Goal: Task Accomplishment & Management: Manage account settings

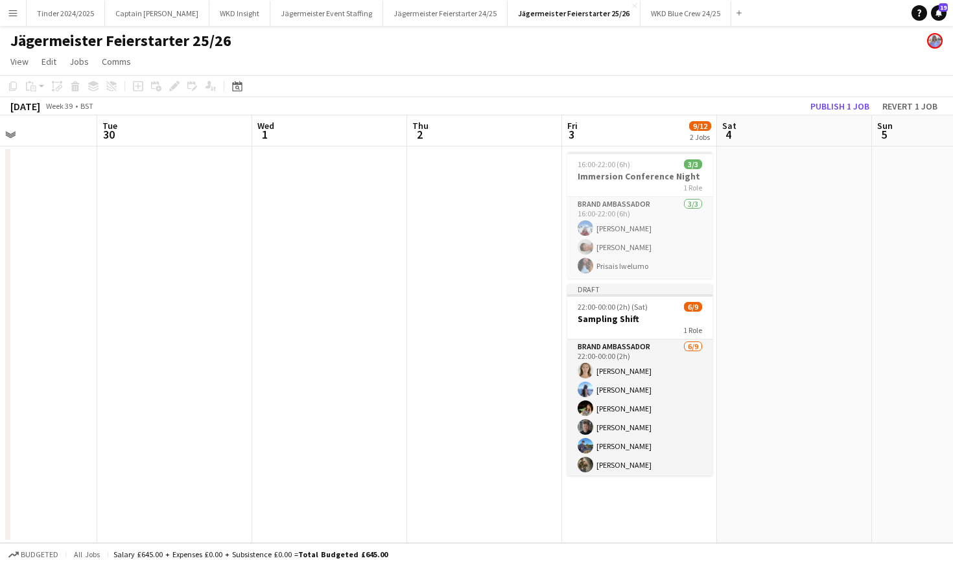
scroll to position [0, 525]
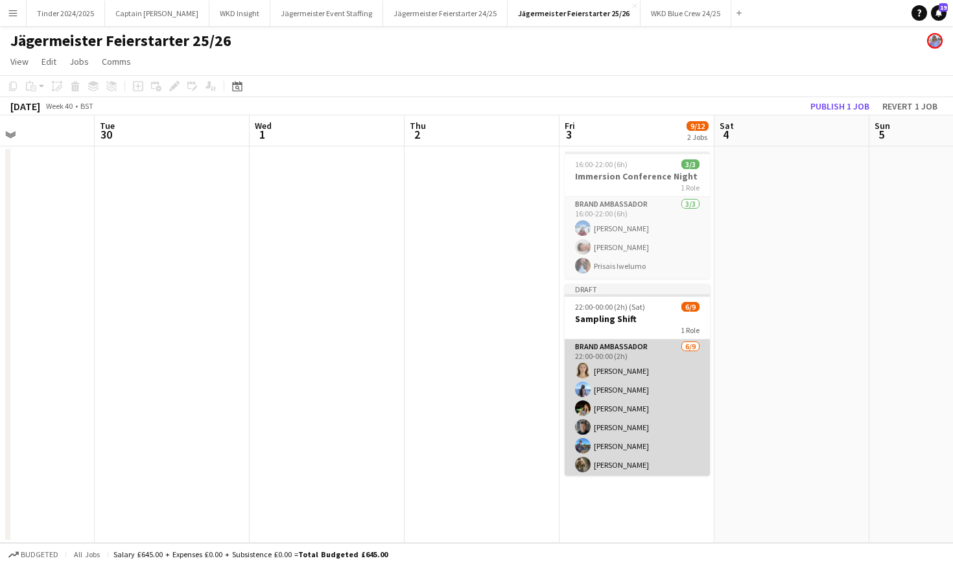
click at [654, 381] on app-card-role "Brand Ambassador [DATE] 22:00-00:00 (2h) [PERSON_NAME] [PERSON_NAME] [PERSON_NA…" at bounding box center [637, 437] width 145 height 195
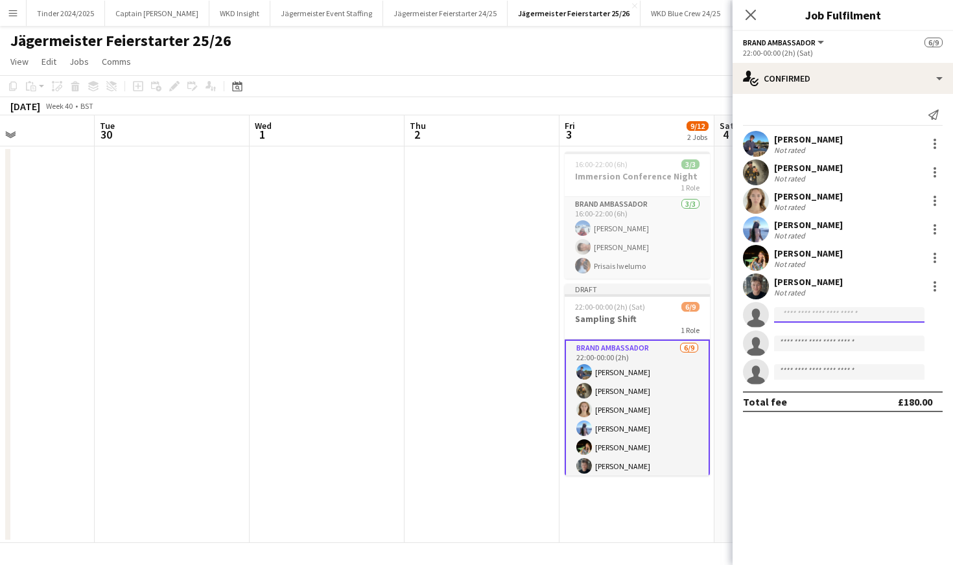
click at [822, 316] on input at bounding box center [849, 315] width 150 height 16
click at [14, 25] on button "Menu" at bounding box center [13, 13] width 26 height 26
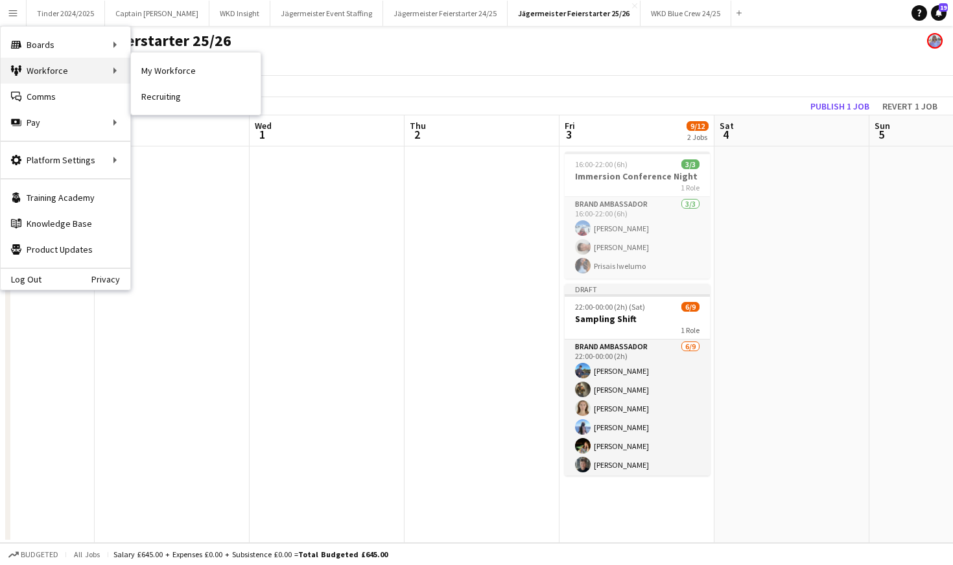
click at [41, 69] on div "Workforce Workforce" at bounding box center [66, 71] width 130 height 26
click at [182, 72] on link "My Workforce" at bounding box center [196, 71] width 130 height 26
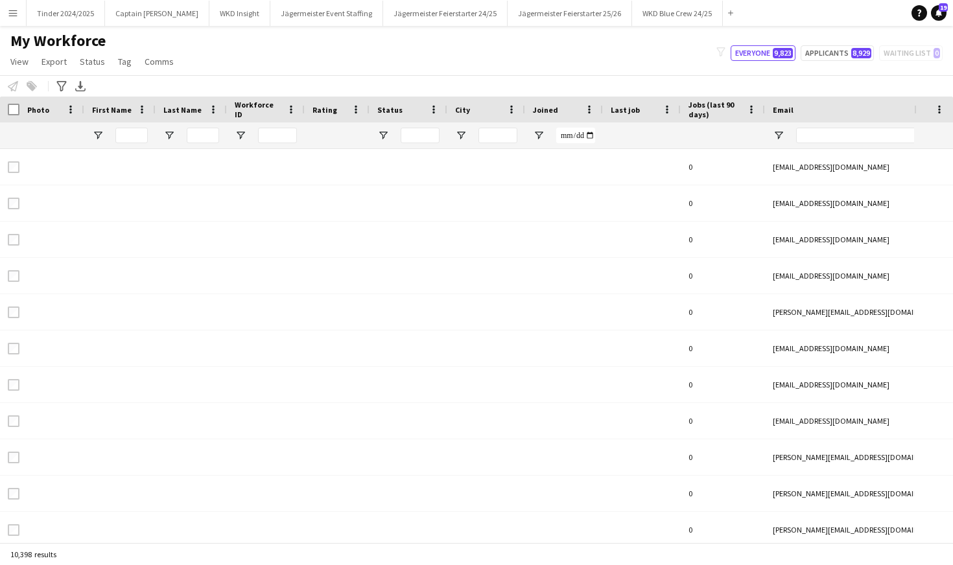
type input "*****"
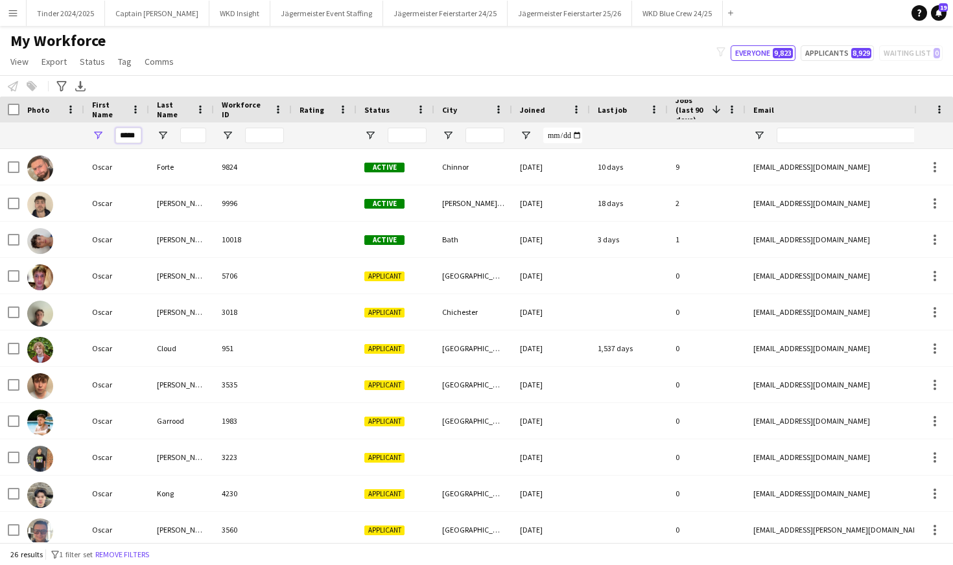
drag, startPoint x: 121, startPoint y: 136, endPoint x: 154, endPoint y: 136, distance: 33.7
click at [154, 136] on div "*****" at bounding box center [693, 136] width 1386 height 26
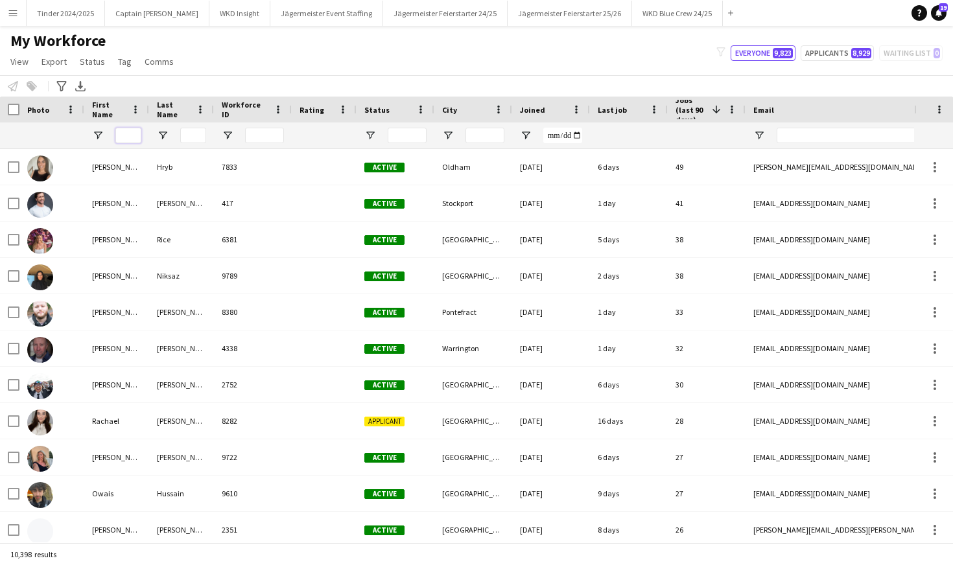
type input "*"
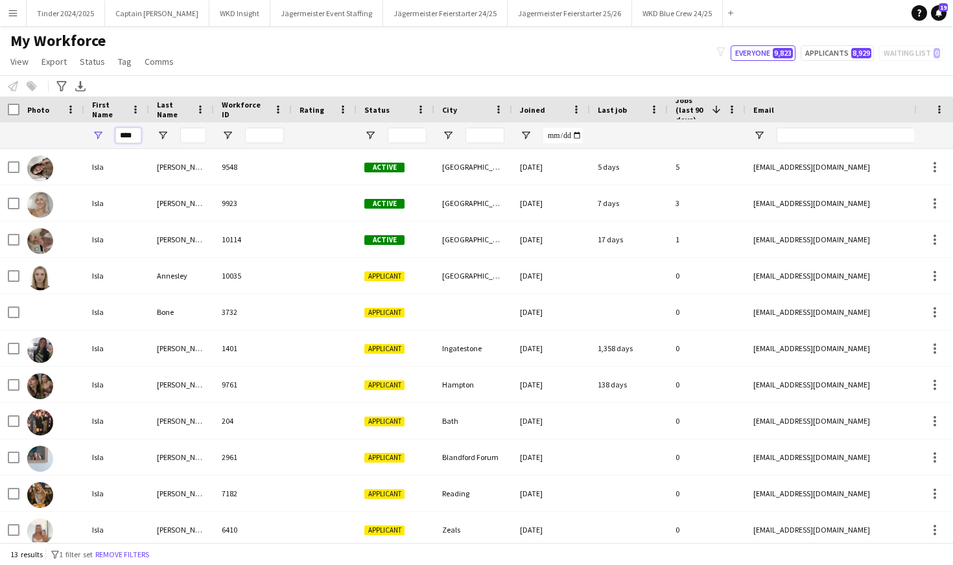
type input "****"
drag, startPoint x: 126, startPoint y: 136, endPoint x: 151, endPoint y: 276, distance: 142.2
click at [151, 276] on div "Annesley" at bounding box center [181, 276] width 65 height 36
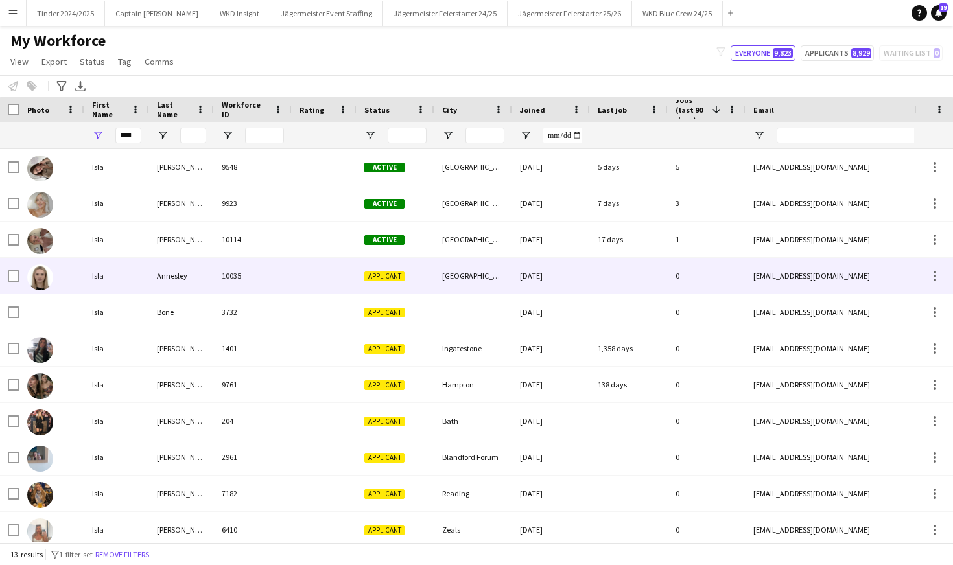
click at [591, 279] on div at bounding box center [629, 276] width 78 height 36
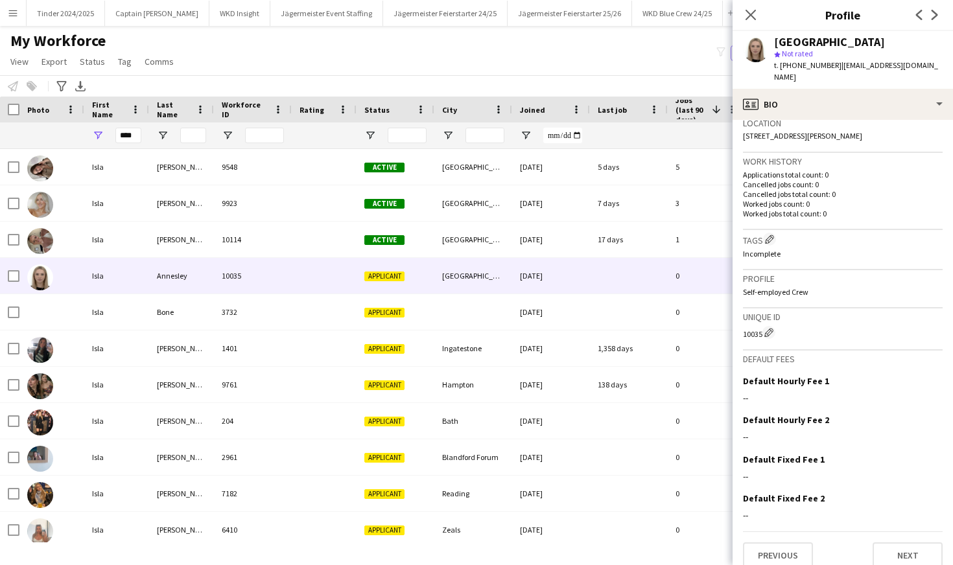
scroll to position [285, 0]
click at [907, 543] on button "Next" at bounding box center [908, 556] width 70 height 26
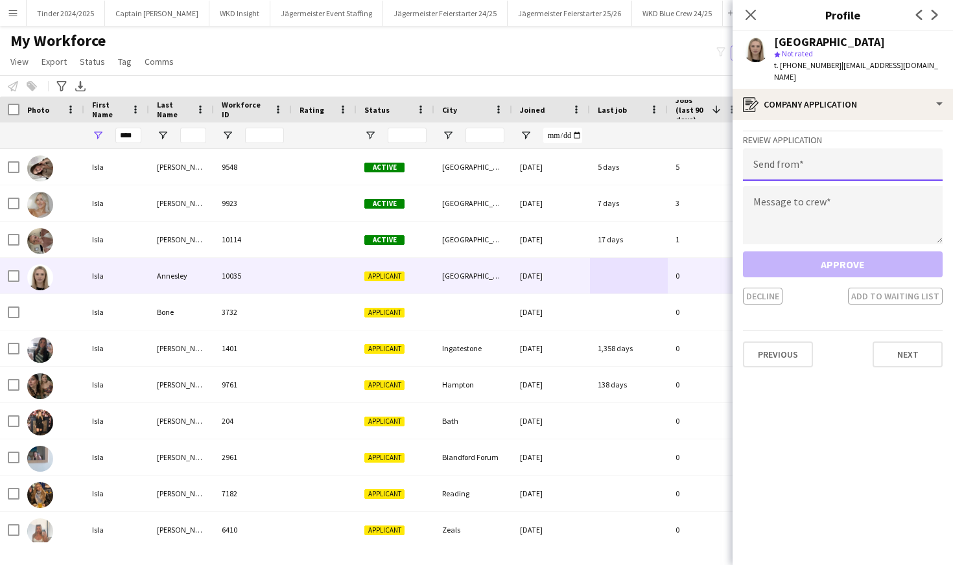
click at [836, 148] on input "email" at bounding box center [843, 164] width 200 height 32
type input "**********"
click at [904, 186] on textarea at bounding box center [843, 215] width 200 height 58
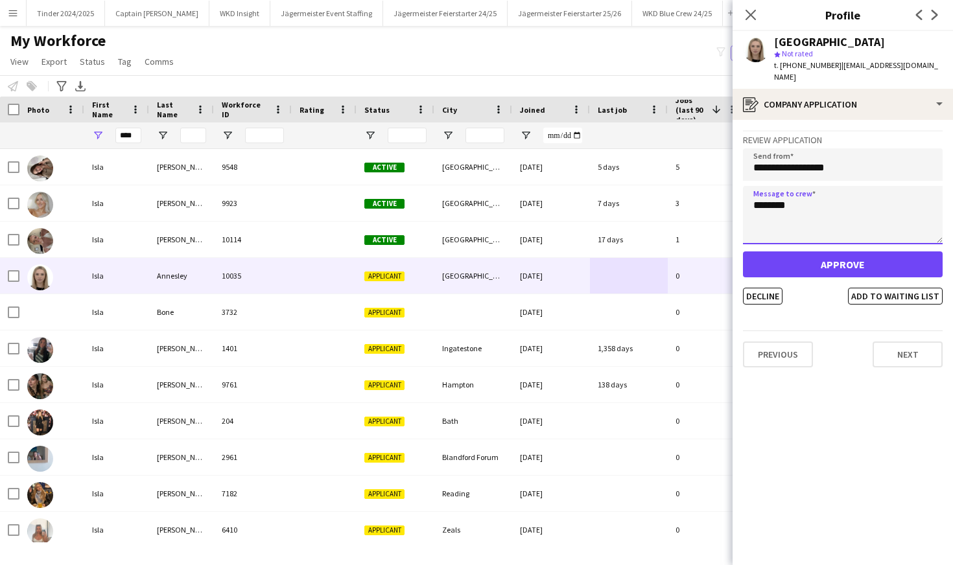
type textarea "********"
click at [905, 255] on button "Approve" at bounding box center [843, 265] width 200 height 26
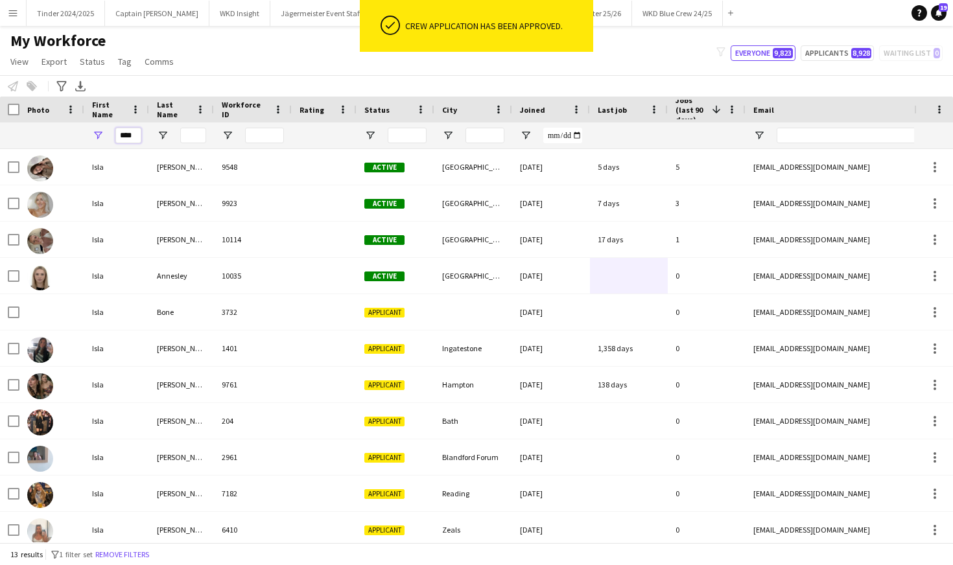
drag, startPoint x: 132, startPoint y: 136, endPoint x: 105, endPoint y: 136, distance: 27.2
click at [105, 136] on div "****" at bounding box center [116, 136] width 65 height 26
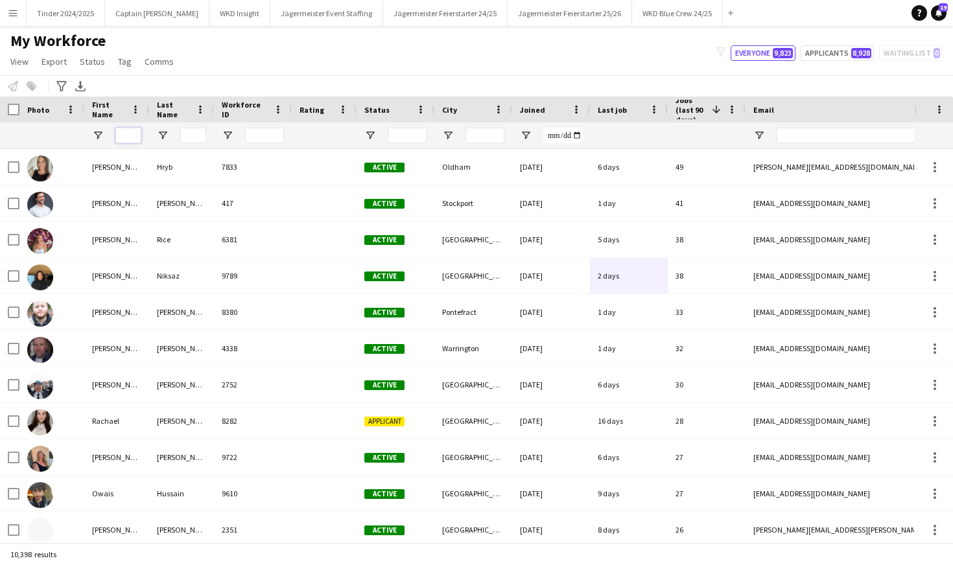
scroll to position [0, 0]
click at [444, 23] on button "Jägermeister Feierstarter 24/25 Close" at bounding box center [445, 13] width 124 height 25
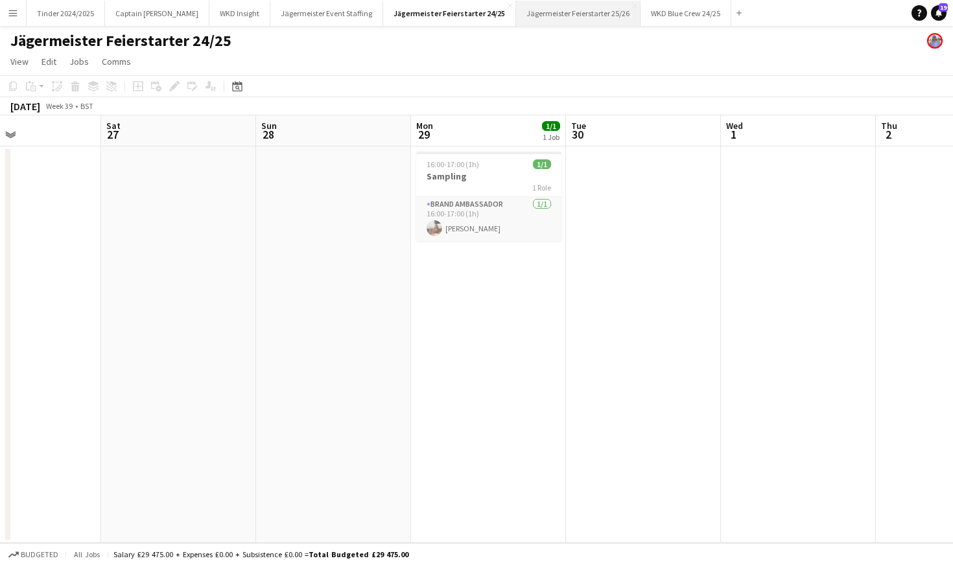
click at [586, 24] on button "Jägermeister Feierstarter 25/26 Close" at bounding box center [578, 13] width 124 height 25
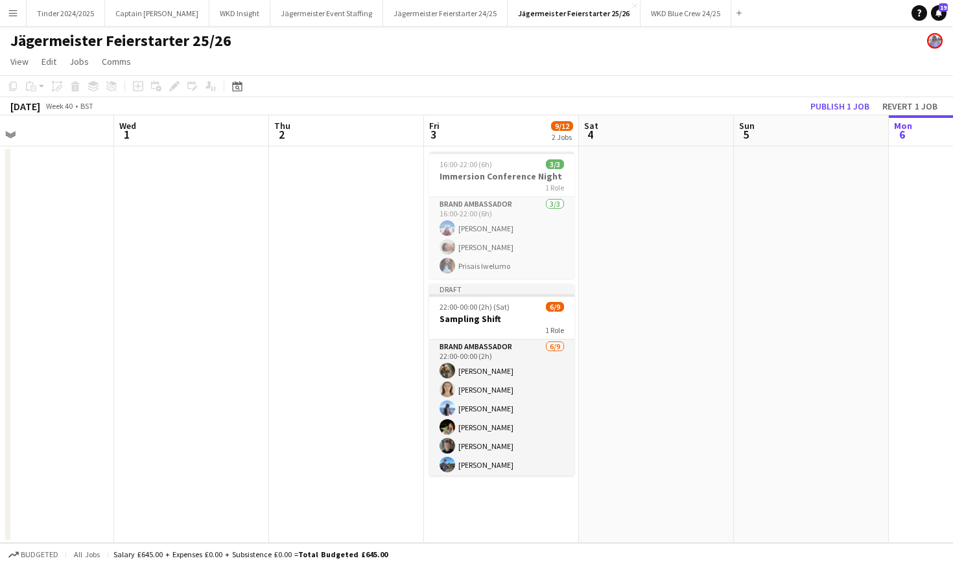
scroll to position [0, 351]
click at [477, 338] on app-job-card "Draft 22:00-00:00 (2h) (Sat) 6/9 Sampling Shift 1 Role Brand Ambassador [DATE] …" at bounding box center [501, 380] width 145 height 192
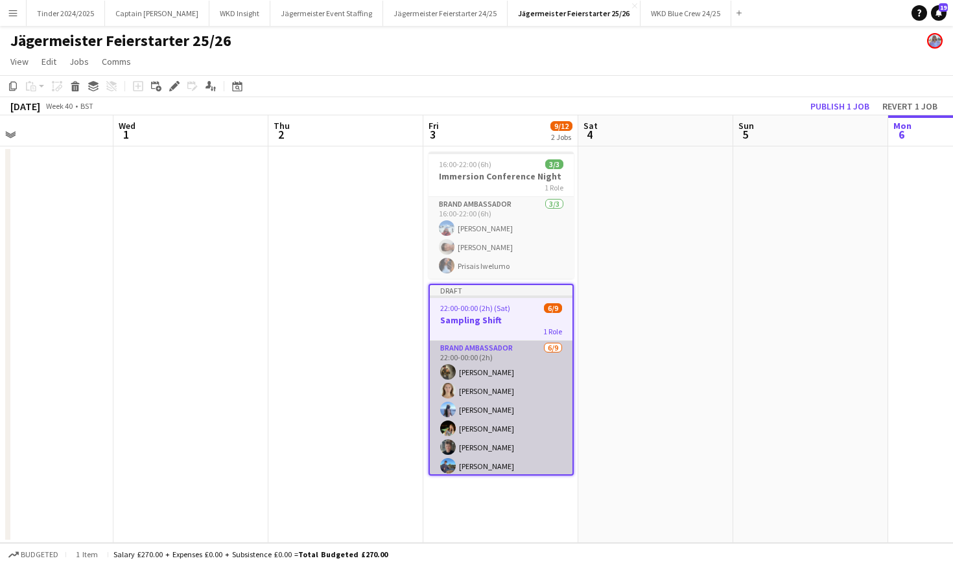
click at [534, 394] on app-card-role "Brand Ambassador [DATE] 22:00-00:00 (2h) [PERSON_NAME] [PERSON_NAME] [PERSON_NA…" at bounding box center [501, 438] width 143 height 195
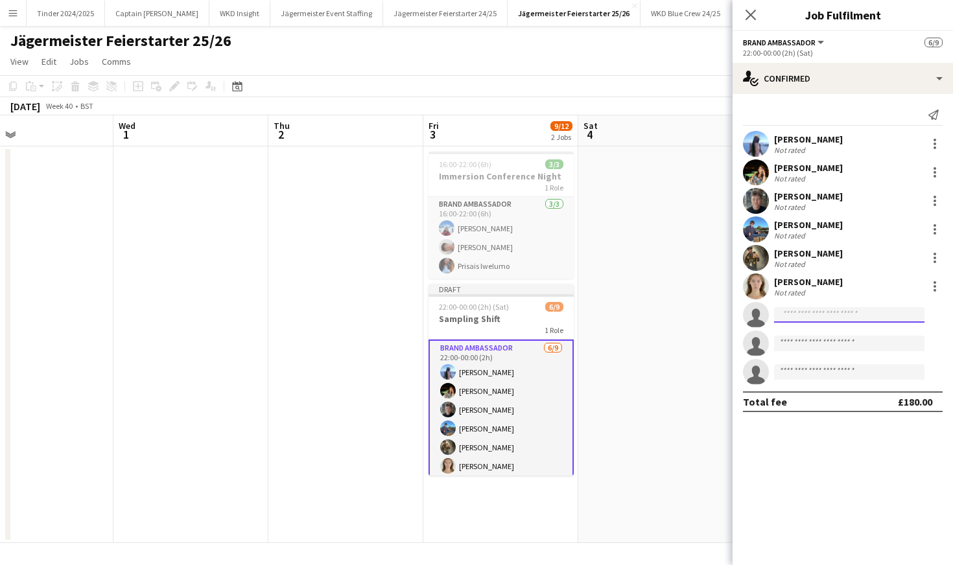
click at [831, 320] on input at bounding box center [849, 315] width 150 height 16
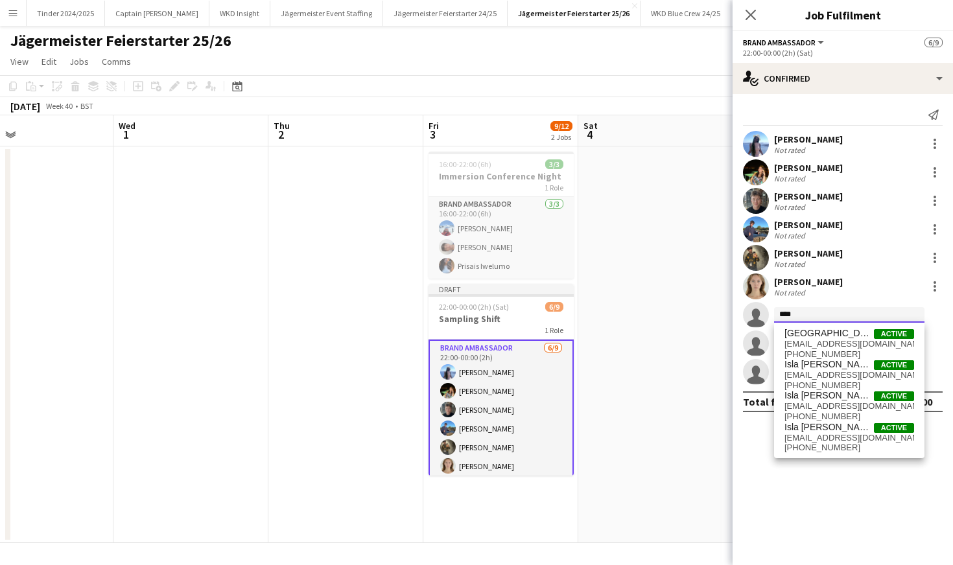
type input "****"
drag, startPoint x: 831, startPoint y: 320, endPoint x: 838, endPoint y: 335, distance: 15.9
click at [838, 335] on span "[GEOGRAPHIC_DATA]" at bounding box center [829, 333] width 89 height 11
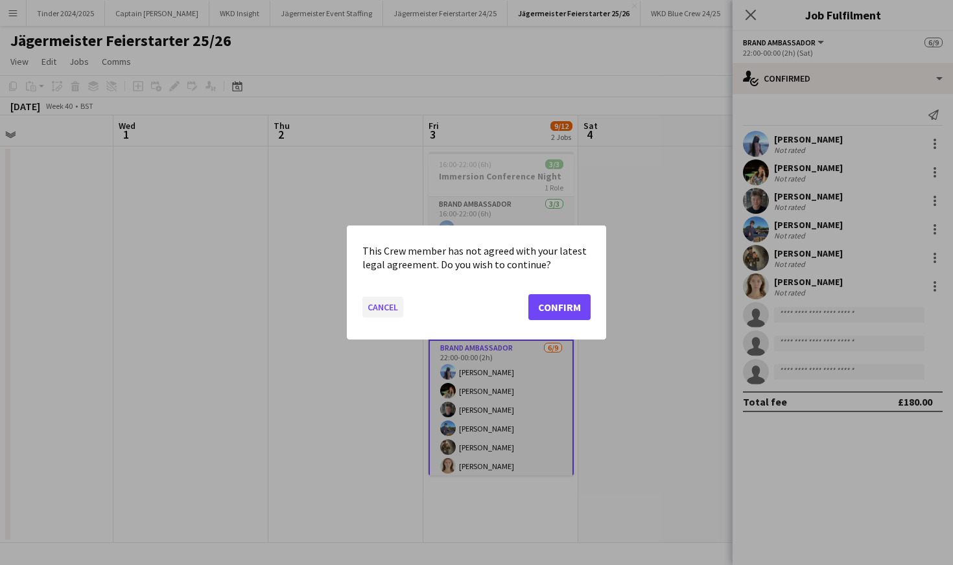
click at [375, 304] on button "Cancel" at bounding box center [382, 307] width 41 height 21
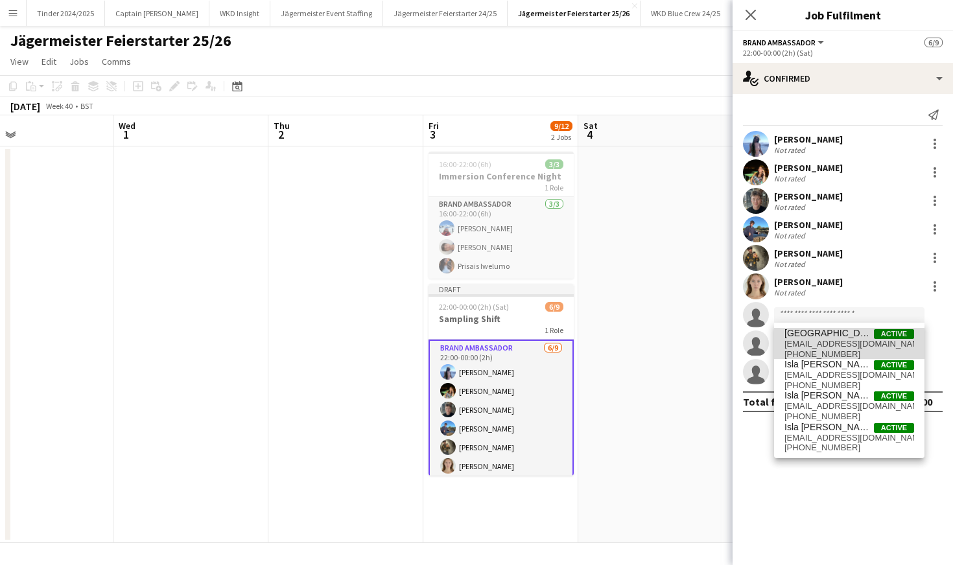
click at [840, 329] on span "[GEOGRAPHIC_DATA] Active" at bounding box center [850, 333] width 130 height 11
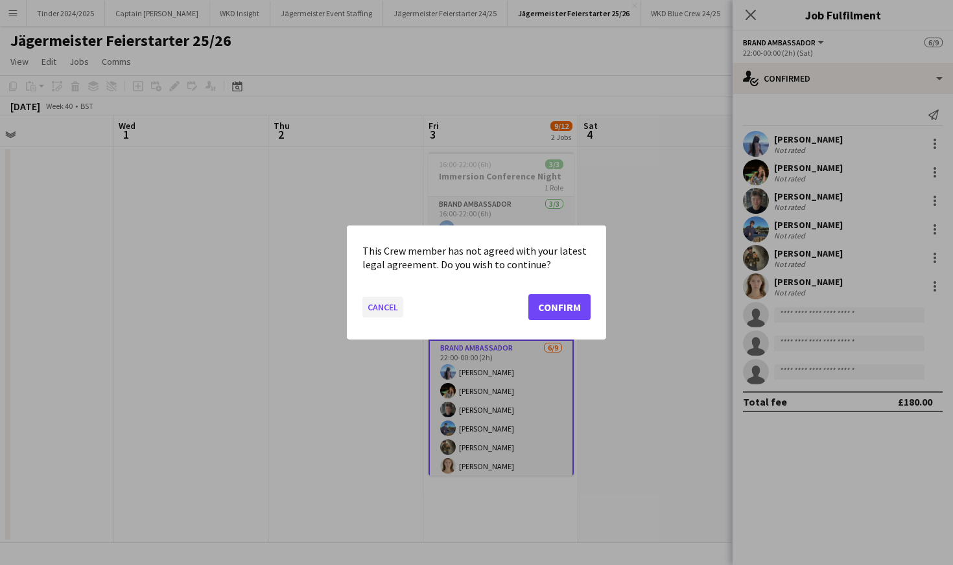
click at [394, 307] on button "Cancel" at bounding box center [382, 307] width 41 height 21
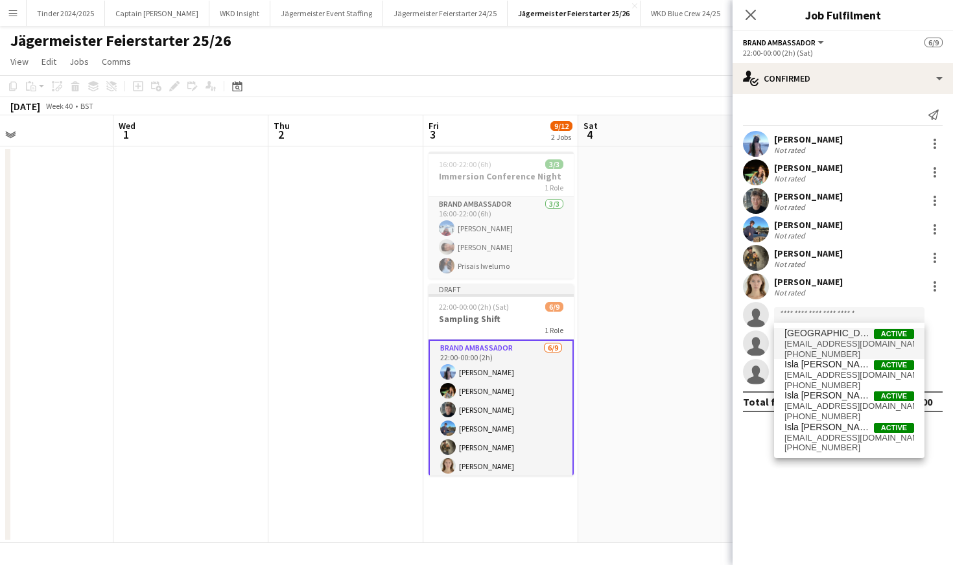
click at [569, 82] on app-toolbar "Copy Paste Paste Command V Paste with crew Command Shift V Paste linked Job [GE…" at bounding box center [476, 86] width 953 height 22
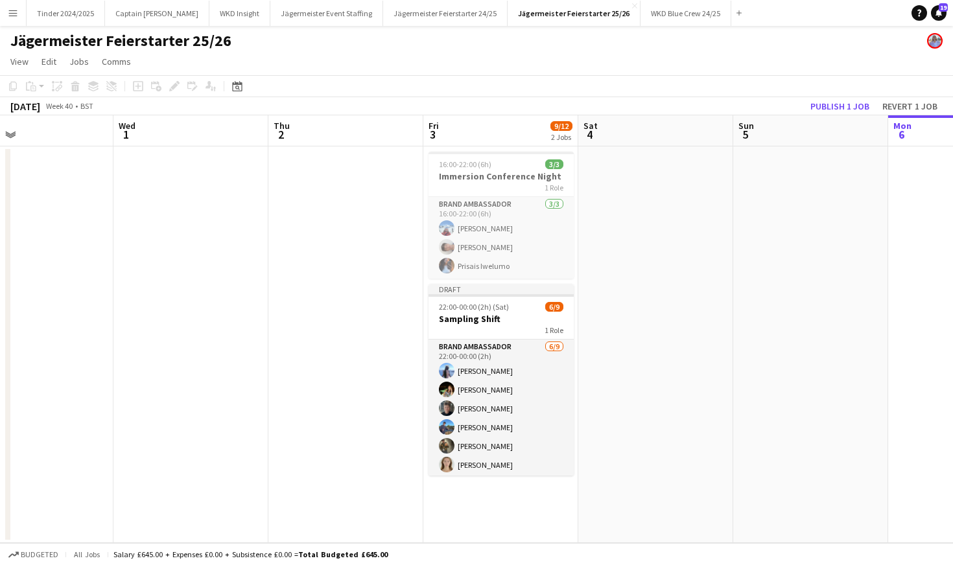
scroll to position [0, 0]
click at [9, 27] on div "Jägermeister Feierstarter 25/26" at bounding box center [476, 38] width 953 height 25
click at [9, 23] on button "Menu" at bounding box center [13, 13] width 26 height 26
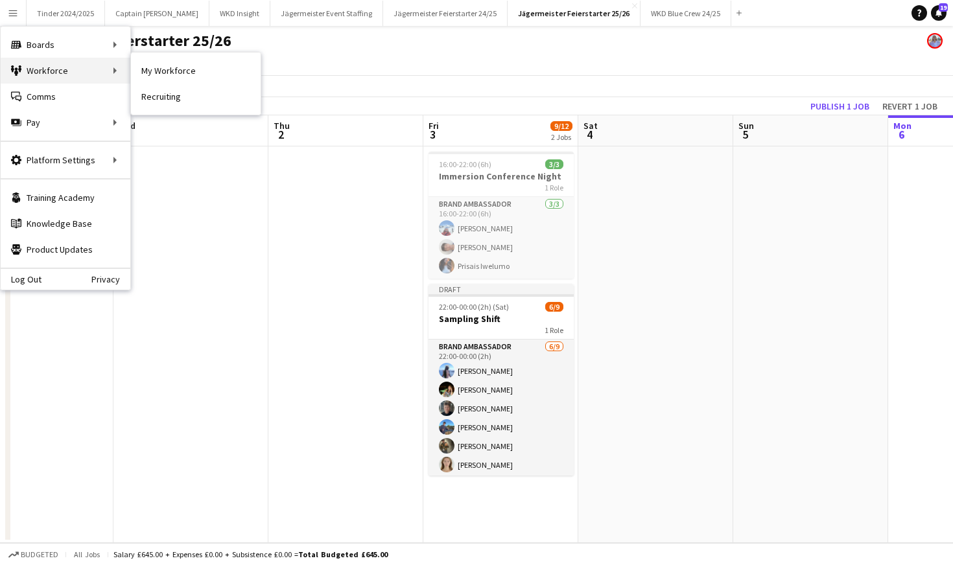
click at [40, 78] on div "Workforce Workforce" at bounding box center [66, 71] width 130 height 26
click at [152, 71] on link "My Workforce" at bounding box center [196, 71] width 130 height 26
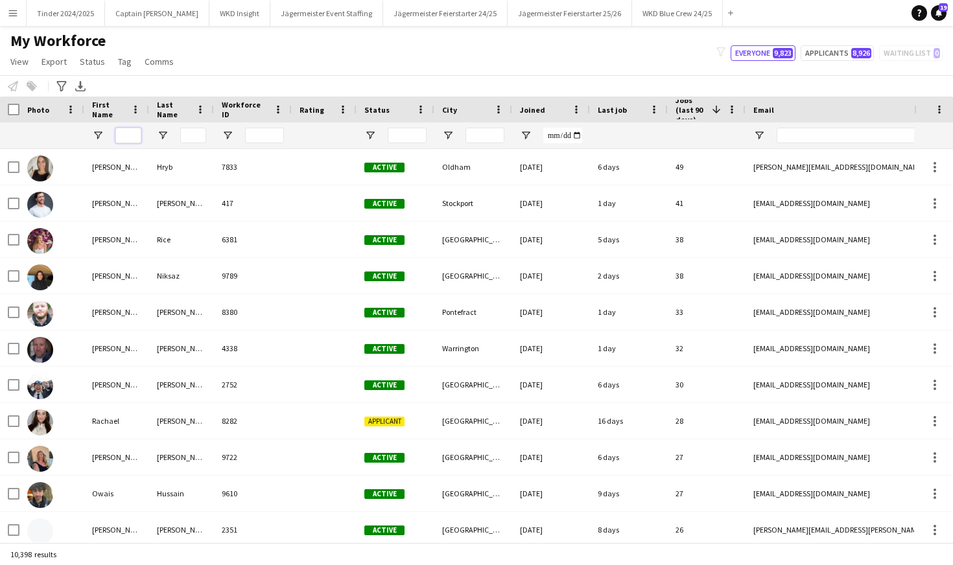
click at [124, 133] on input "First Name Filter Input" at bounding box center [128, 136] width 26 height 16
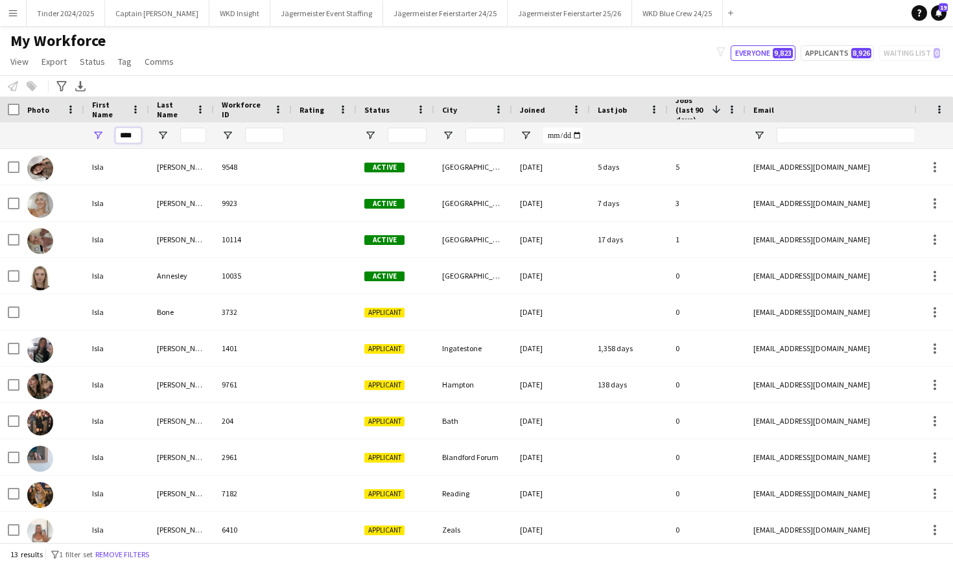
type input "****"
drag, startPoint x: 124, startPoint y: 133, endPoint x: 176, endPoint y: 283, distance: 159.3
click at [176, 283] on div "Annesley" at bounding box center [181, 276] width 65 height 36
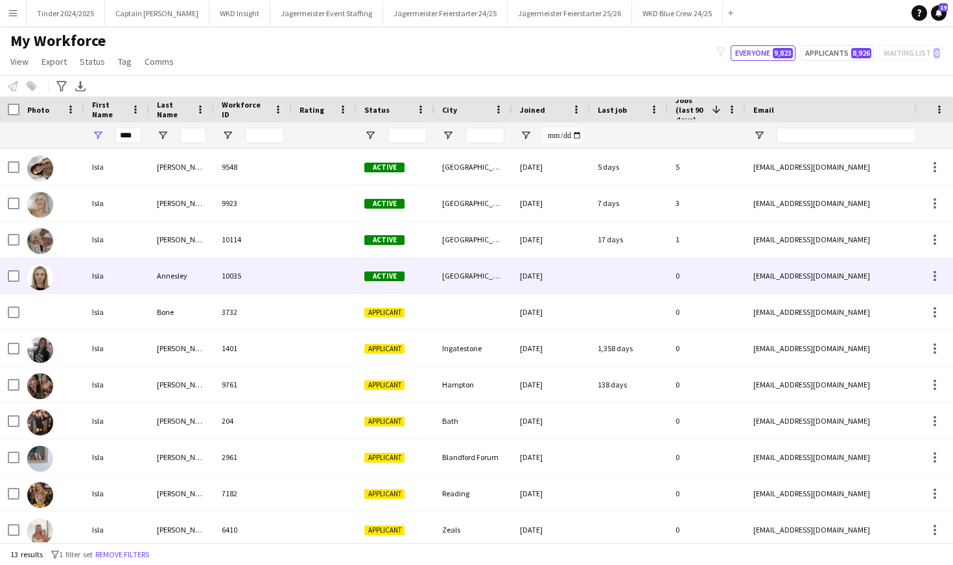
click at [450, 260] on div "[GEOGRAPHIC_DATA]" at bounding box center [473, 276] width 78 height 36
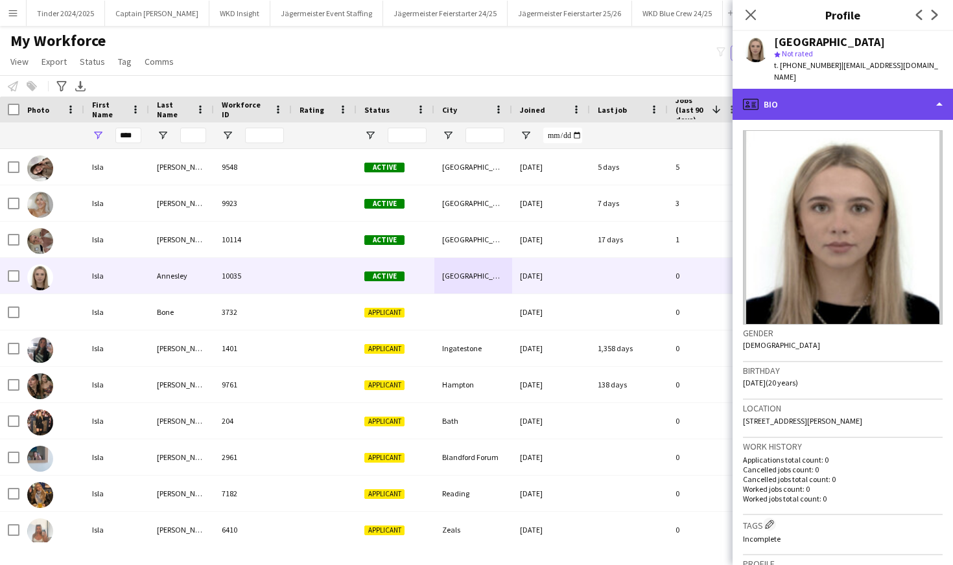
click at [932, 89] on div "profile Bio" at bounding box center [843, 104] width 220 height 31
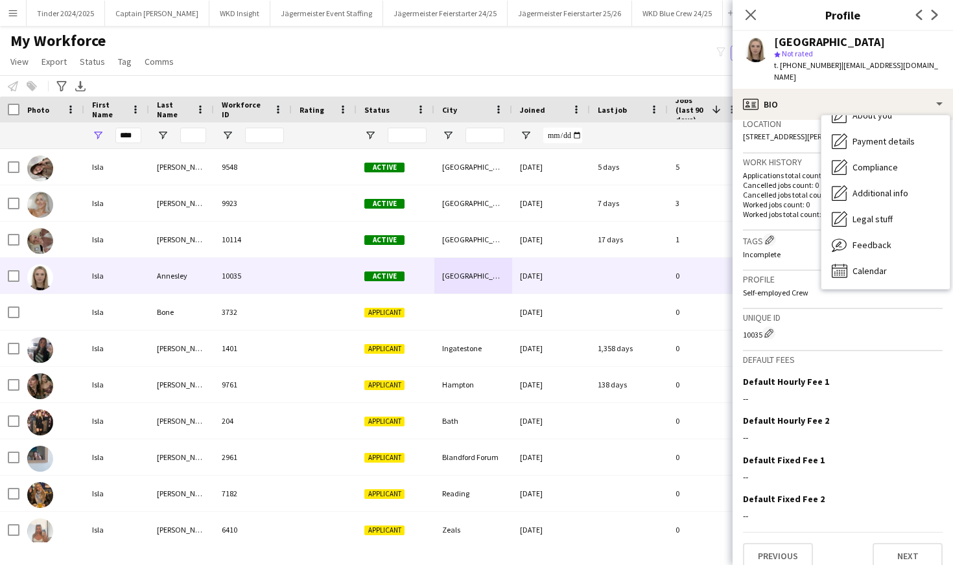
click at [517, 26] on main "My Workforce View Views Default view Deliveroo New view Update view Delete view…" at bounding box center [476, 287] width 953 height 522
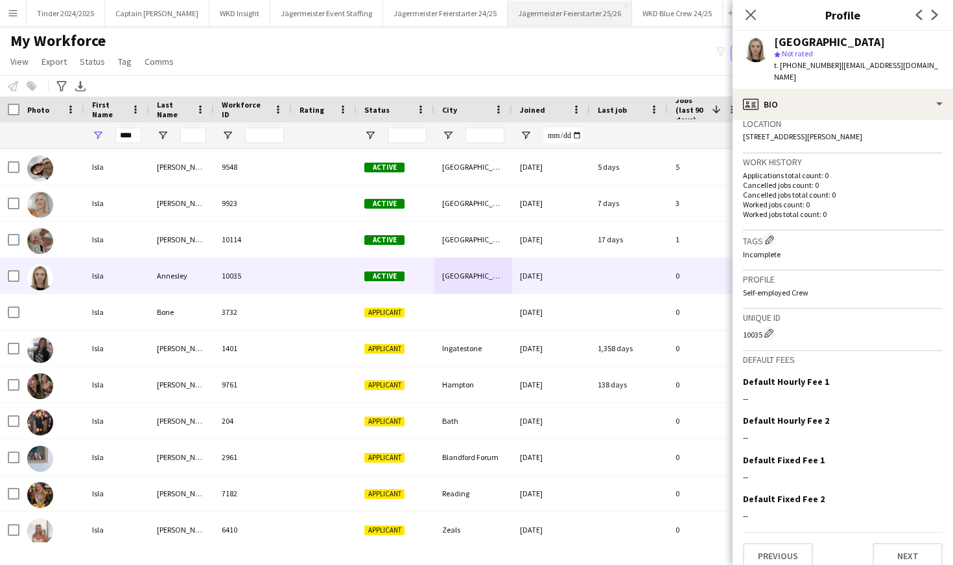
click at [516, 23] on button "Jägermeister Feierstarter 25/26 Close" at bounding box center [570, 13] width 124 height 25
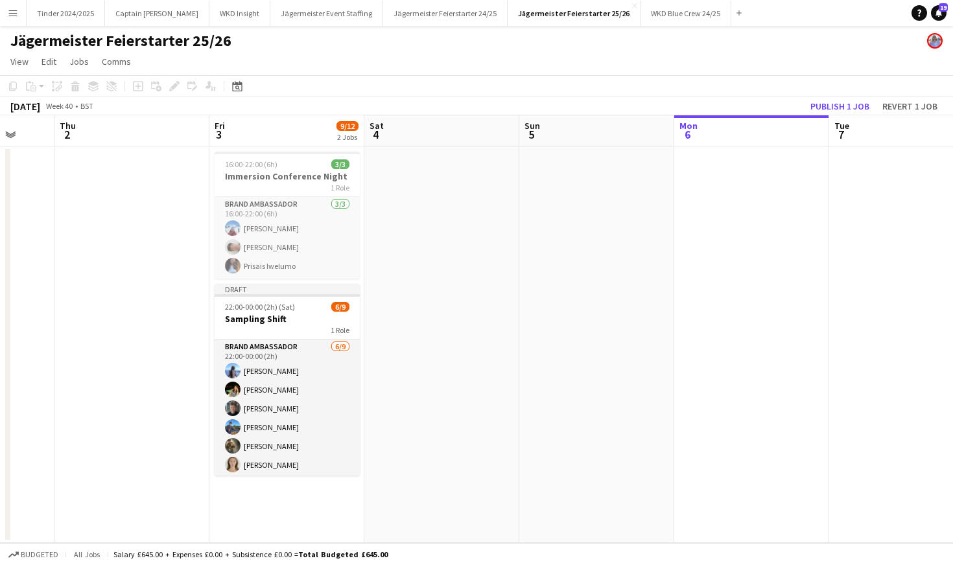
scroll to position [0, 403]
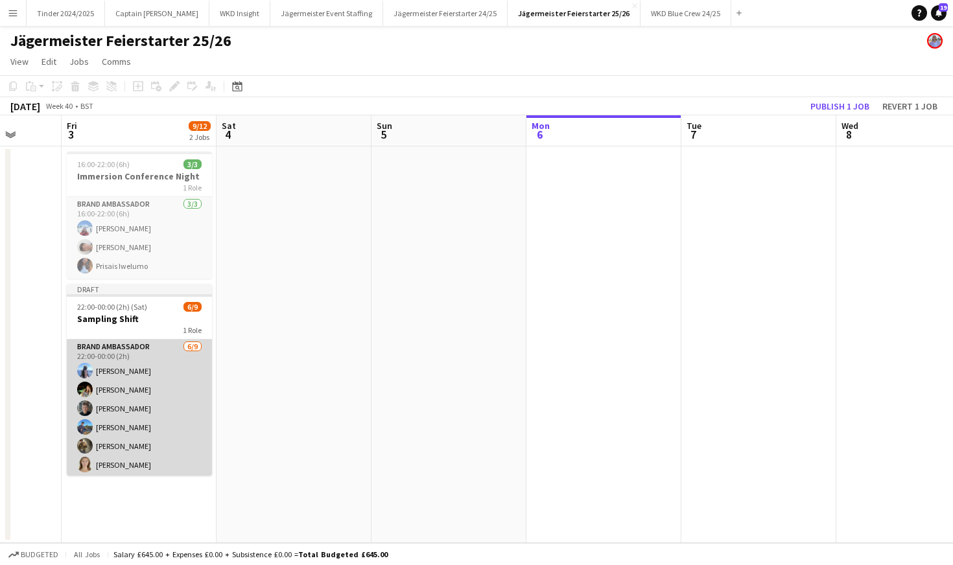
click at [168, 418] on app-card-role "Brand Ambassador [DATE] 22:00-00:00 (2h) [PERSON_NAME] [PERSON_NAME] [PERSON_NA…" at bounding box center [139, 437] width 145 height 195
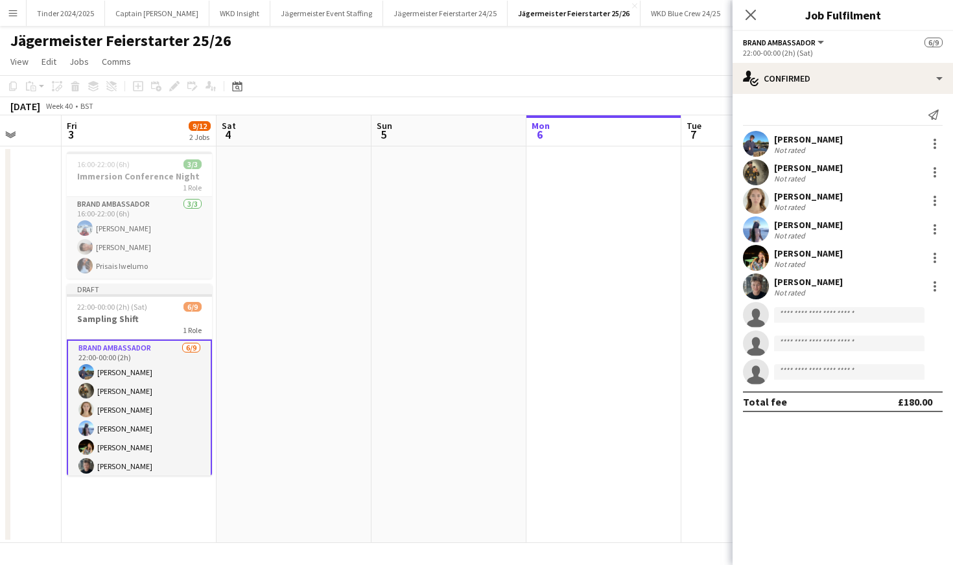
click at [863, 303] on app-invite-slot "single-neutral-actions" at bounding box center [843, 315] width 220 height 26
click at [863, 318] on input at bounding box center [849, 315] width 150 height 16
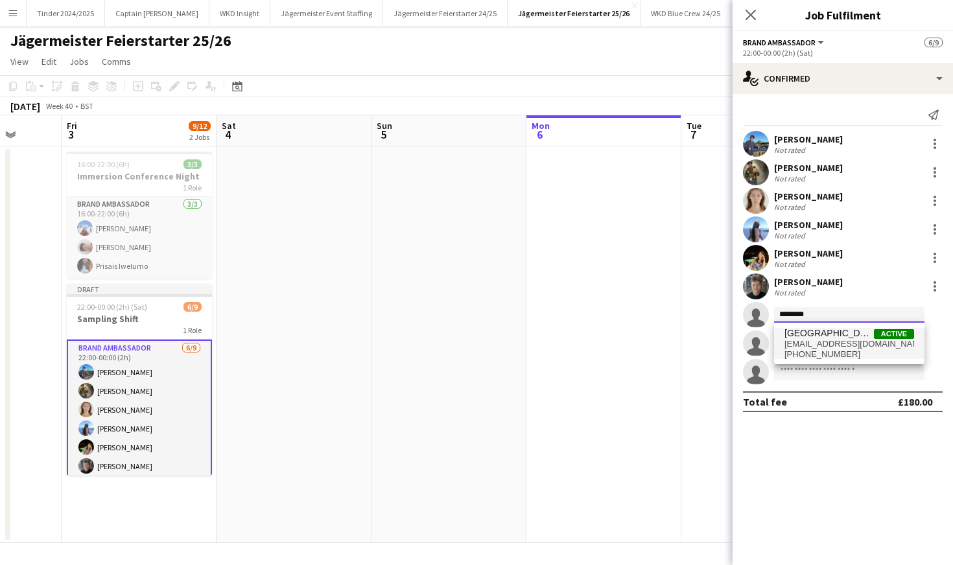
type input "********"
click at [842, 332] on span "[GEOGRAPHIC_DATA] Active" at bounding box center [850, 333] width 130 height 11
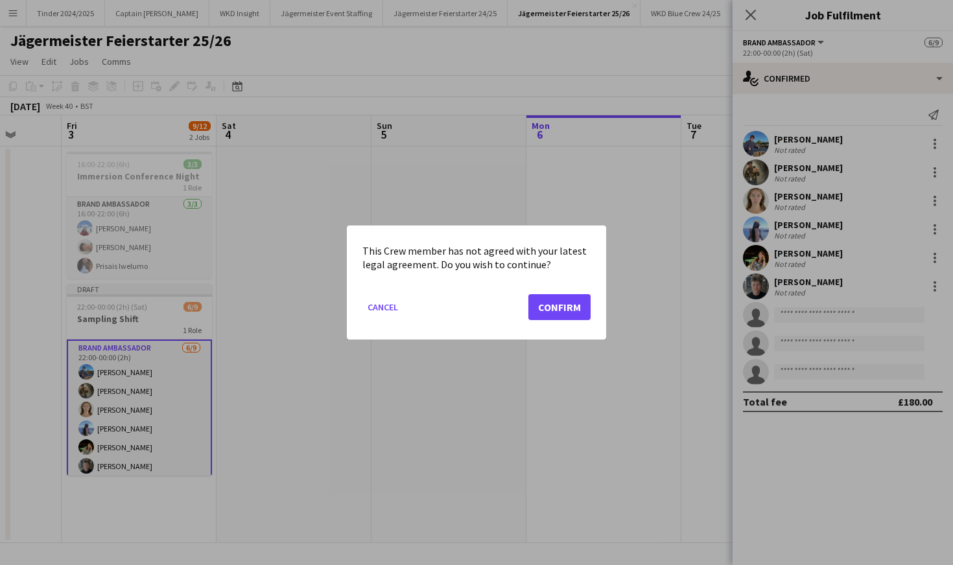
click at [571, 303] on button "Confirm" at bounding box center [559, 307] width 62 height 26
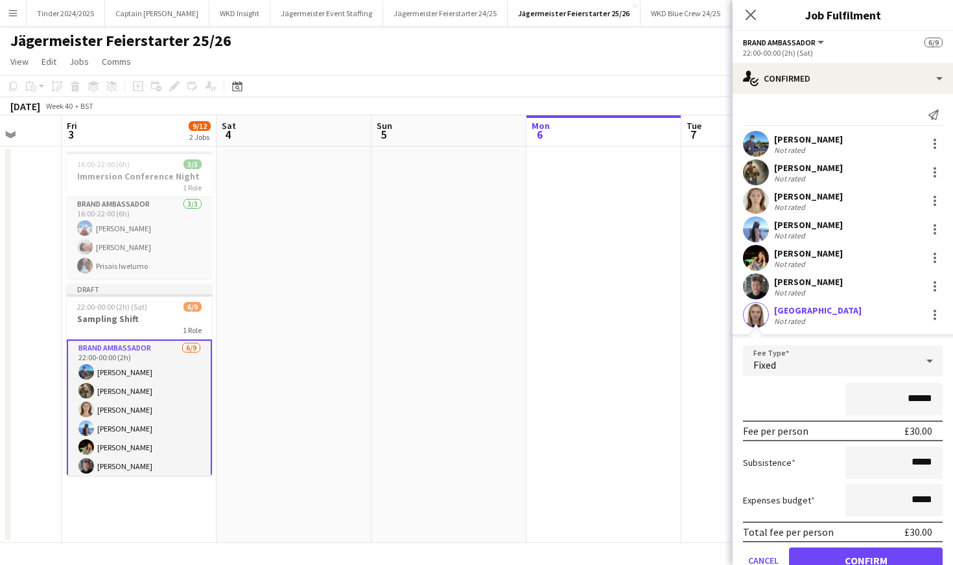
click at [894, 557] on button "Confirm" at bounding box center [866, 561] width 154 height 26
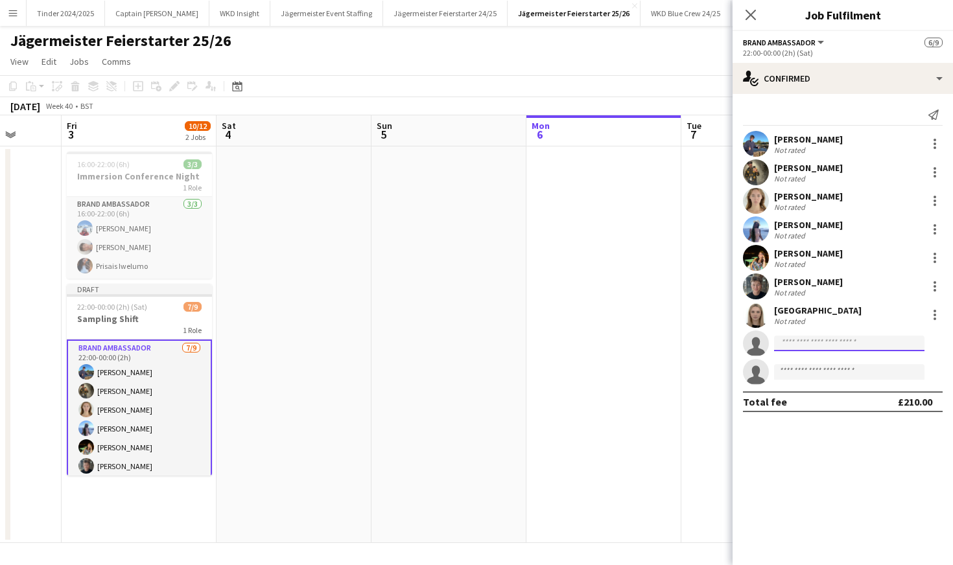
click at [831, 346] on input at bounding box center [849, 344] width 150 height 16
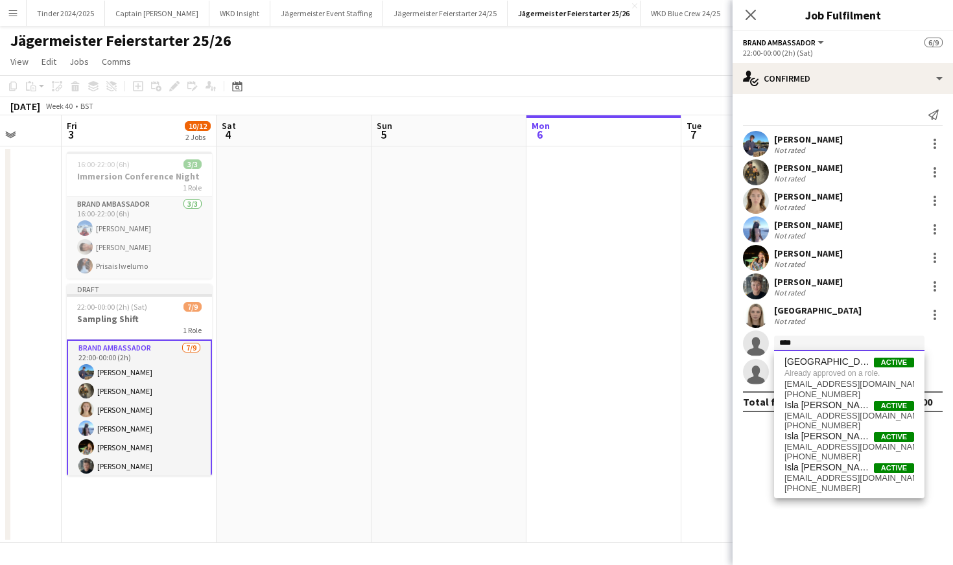
type input "****"
drag, startPoint x: 831, startPoint y: 346, endPoint x: 837, endPoint y: 371, distance: 26.0
click at [837, 371] on span "Already approved on a role." at bounding box center [850, 374] width 130 height 12
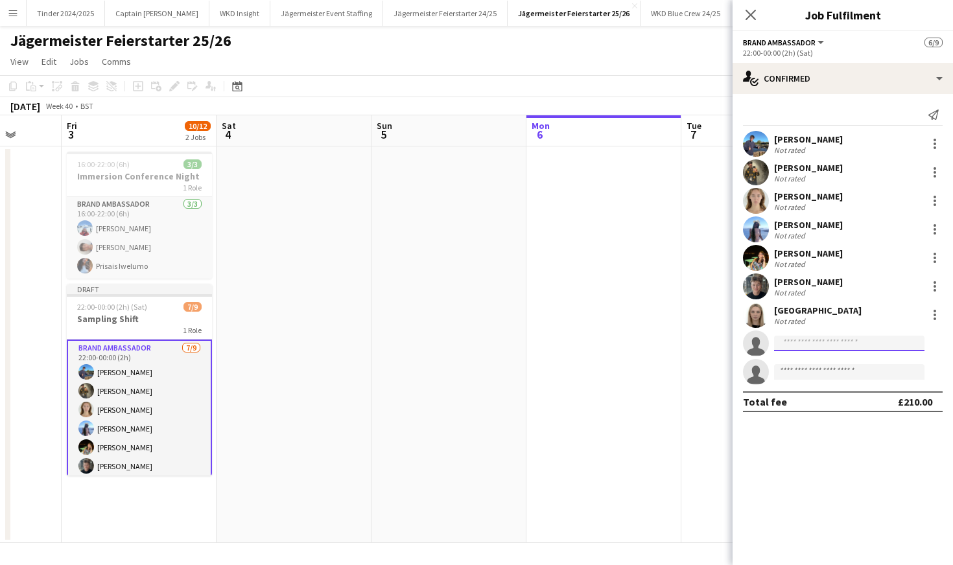
type input "*"
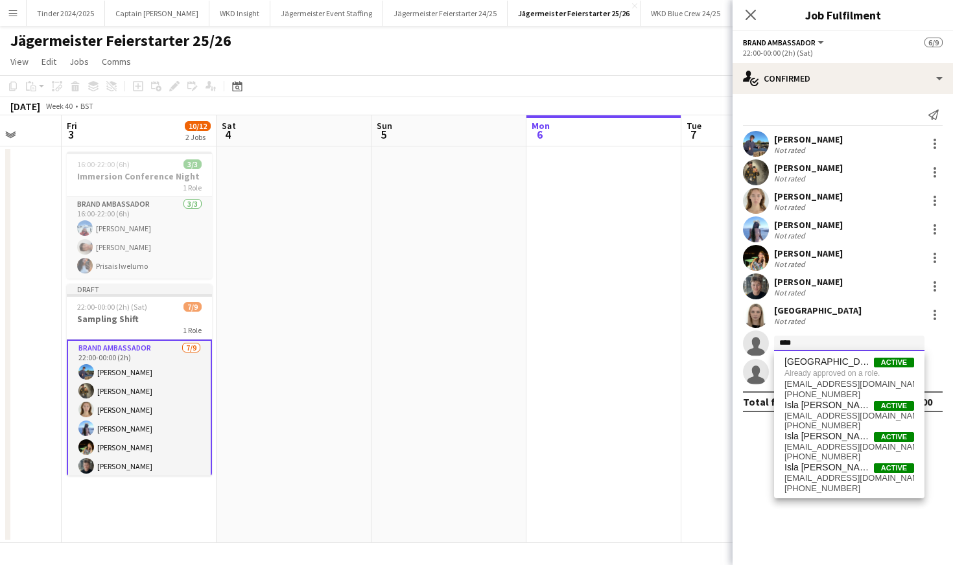
type input "****"
drag, startPoint x: 805, startPoint y: 340, endPoint x: 831, endPoint y: 362, distance: 33.5
click at [831, 362] on span "[GEOGRAPHIC_DATA]" at bounding box center [829, 362] width 89 height 11
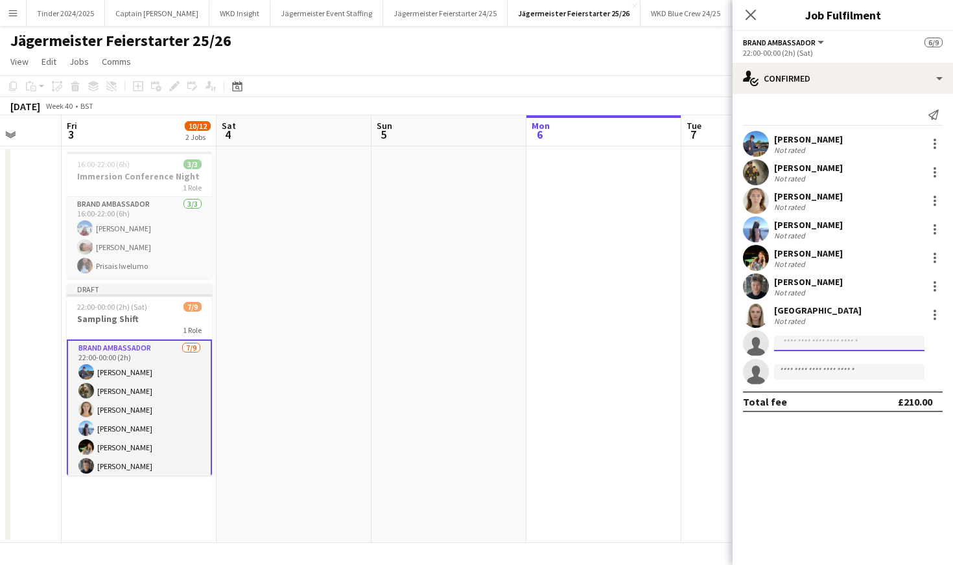
click at [811, 340] on input at bounding box center [849, 344] width 150 height 16
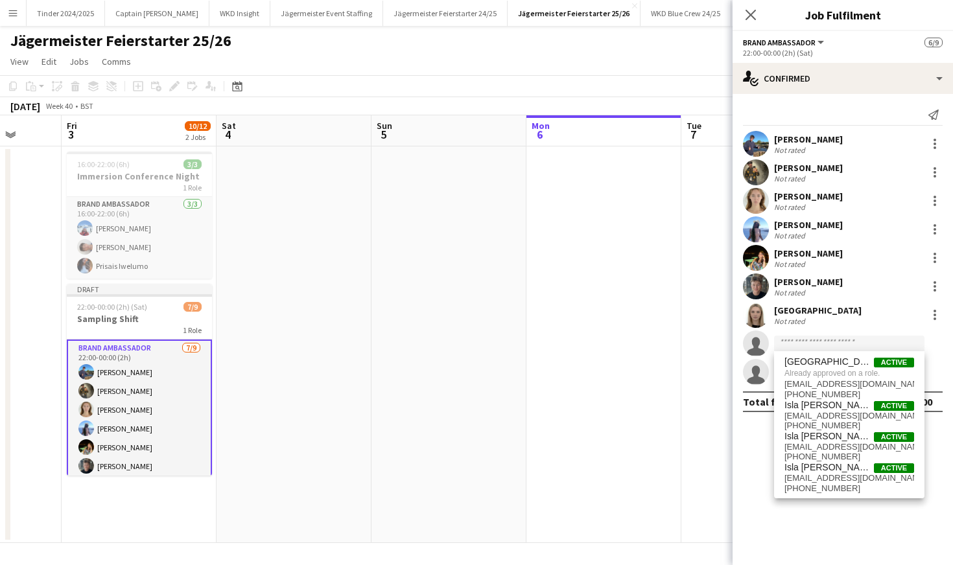
click at [851, 320] on div "[GEOGRAPHIC_DATA] Not rated" at bounding box center [843, 315] width 220 height 26
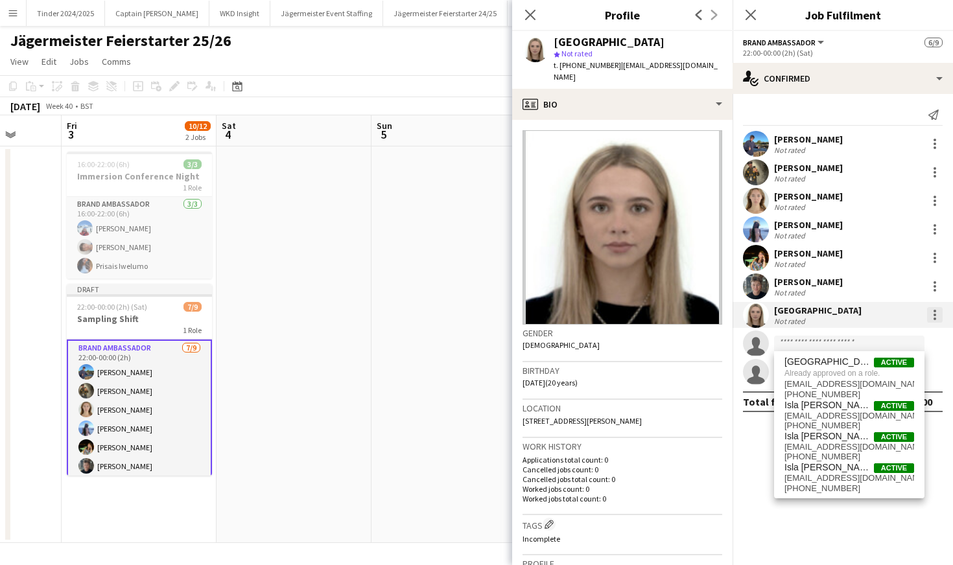
click at [934, 316] on div at bounding box center [935, 315] width 16 height 16
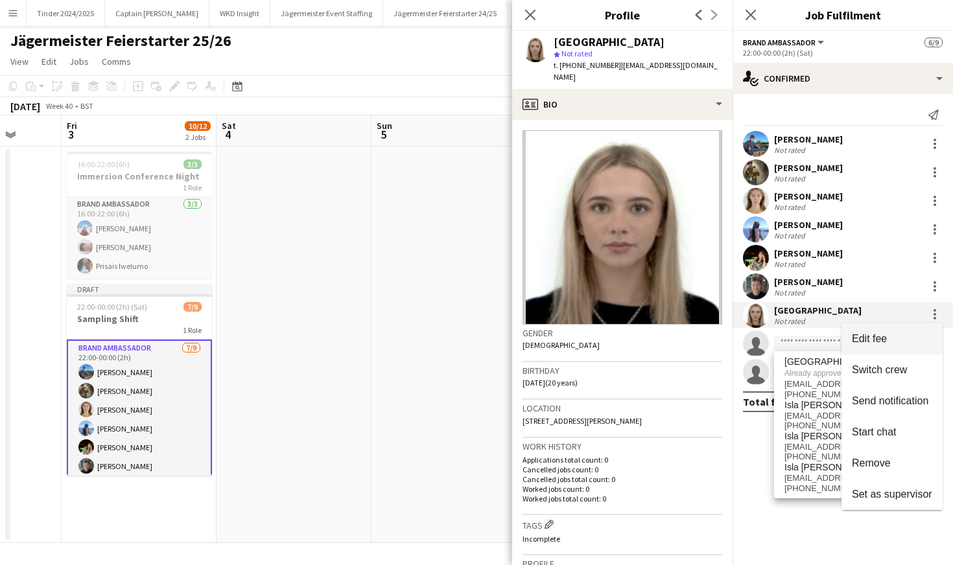
click at [908, 345] on button "Edit fee" at bounding box center [892, 339] width 101 height 31
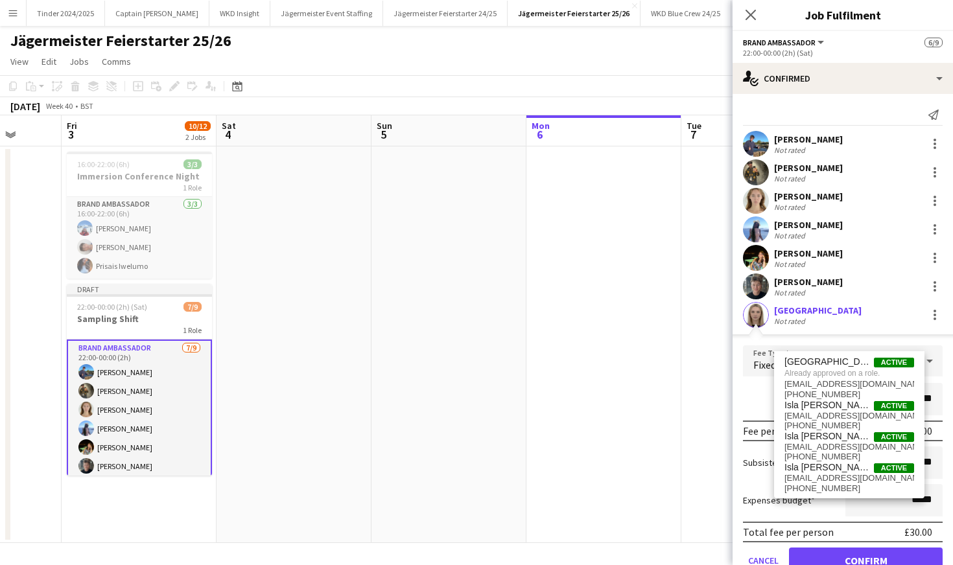
click at [945, 373] on form "Fee Type Fixed ****** Fee per person £30.00 Subsistence ***** Expenses budget *…" at bounding box center [843, 465] width 220 height 239
click at [753, 391] on div "******" at bounding box center [843, 399] width 200 height 32
click at [780, 345] on app-edit-fee "Fee Type Fixed ****** Fee per person £30.00 Subsistence ***** Expenses budget *…" at bounding box center [843, 460] width 220 height 250
click at [817, 353] on div "Isla Annesley Active Already approved on a role. [EMAIL_ADDRESS][DOMAIN_NAME] […" at bounding box center [849, 424] width 150 height 147
click at [817, 361] on span "[GEOGRAPHIC_DATA]" at bounding box center [829, 362] width 89 height 11
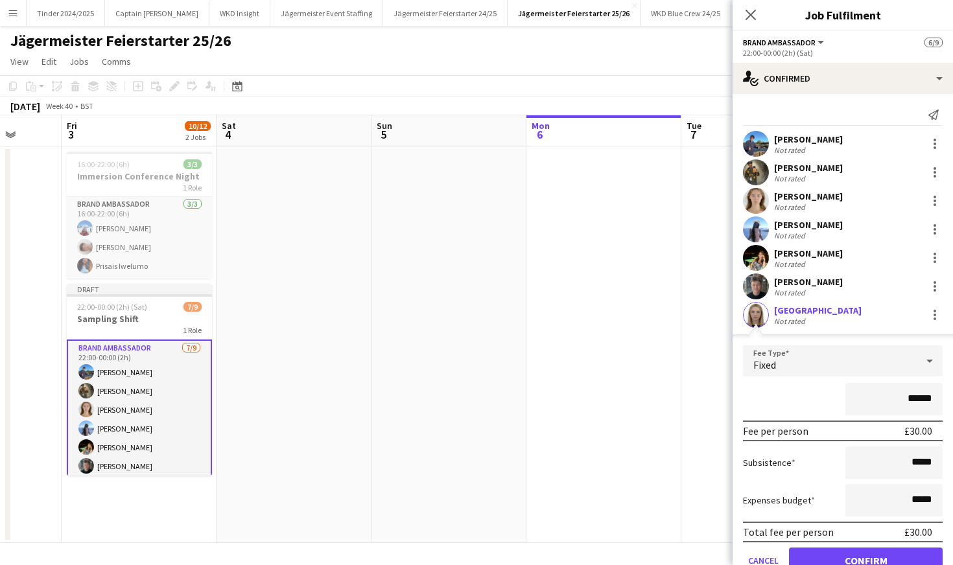
click at [817, 361] on div "Fixed" at bounding box center [830, 361] width 174 height 31
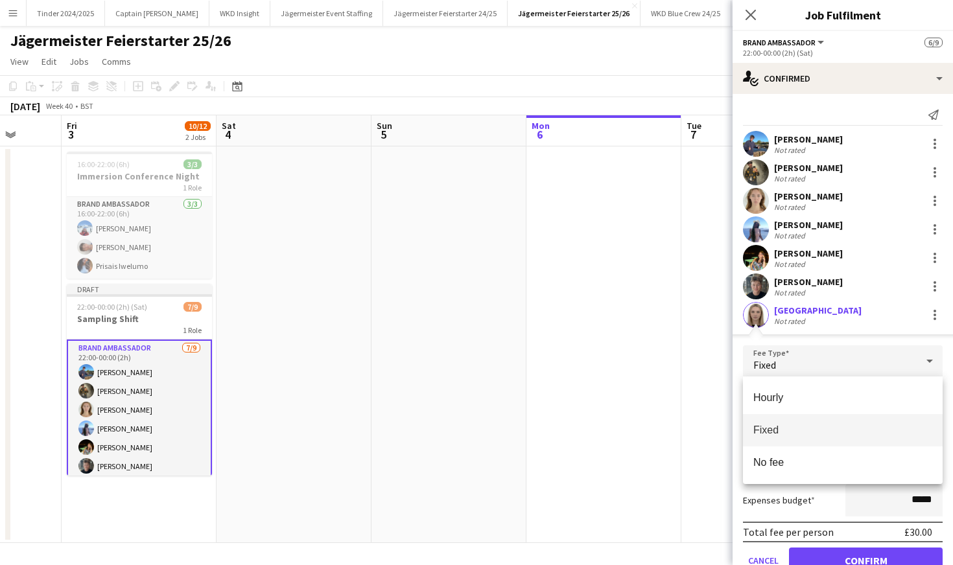
click at [817, 361] on div at bounding box center [476, 282] width 953 height 565
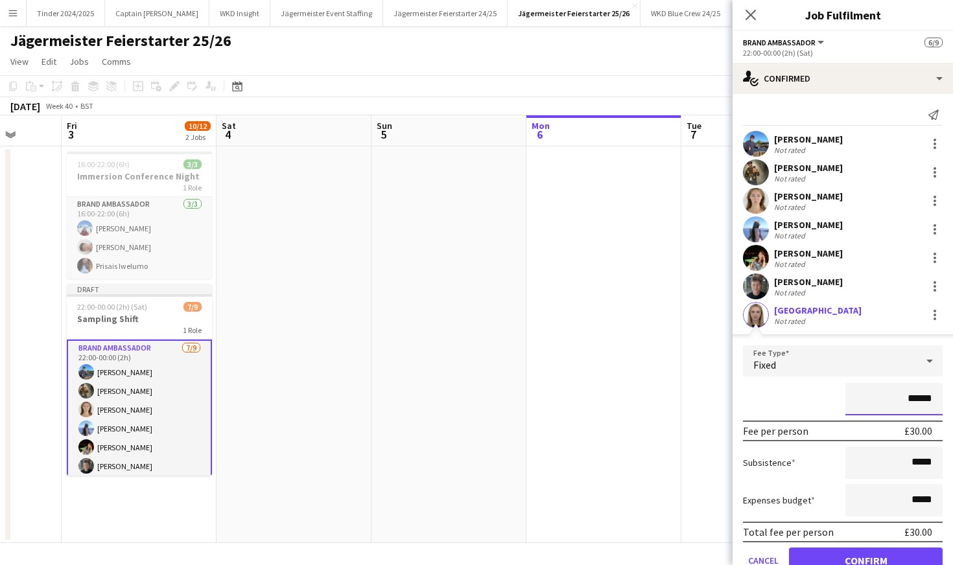
click at [919, 399] on input "******" at bounding box center [894, 399] width 97 height 32
click at [918, 404] on input "*****" at bounding box center [894, 399] width 97 height 32
type input "***"
click at [855, 392] on input "***" at bounding box center [894, 399] width 97 height 32
click at [783, 416] on form "Fee Type Fixed *** Fee per person £60.00 Subsistence ***** Expenses budget ****…" at bounding box center [843, 465] width 220 height 239
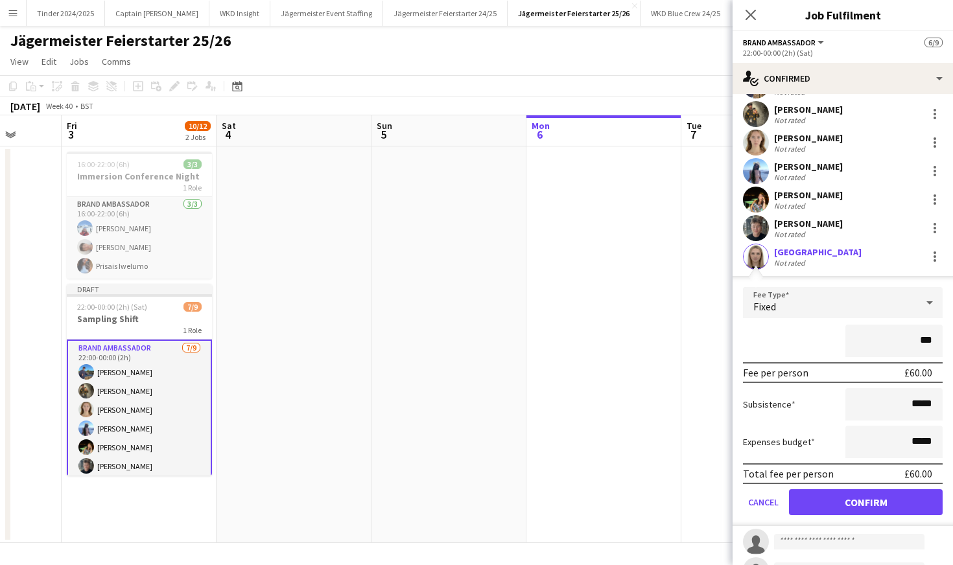
scroll to position [67, 0]
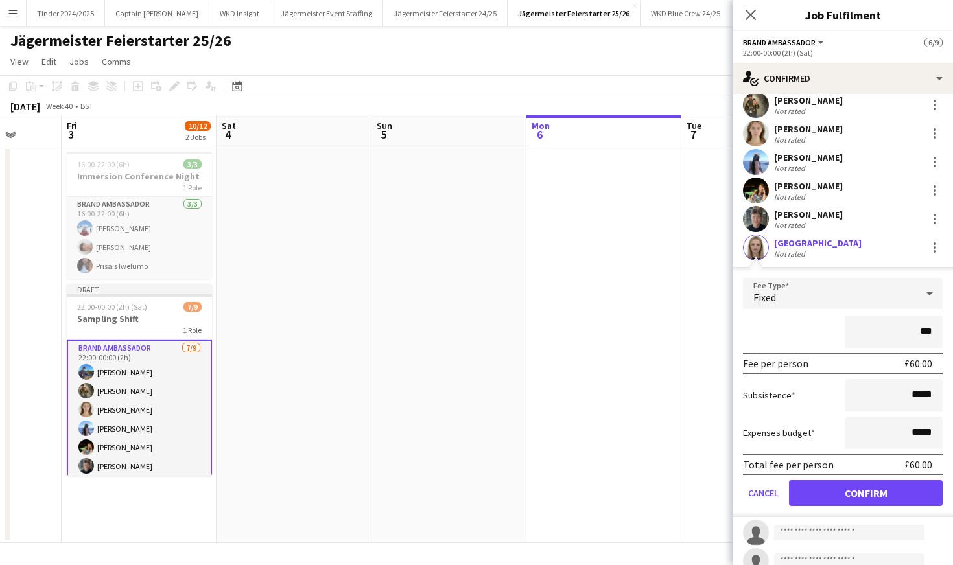
click at [841, 489] on button "Confirm" at bounding box center [866, 493] width 154 height 26
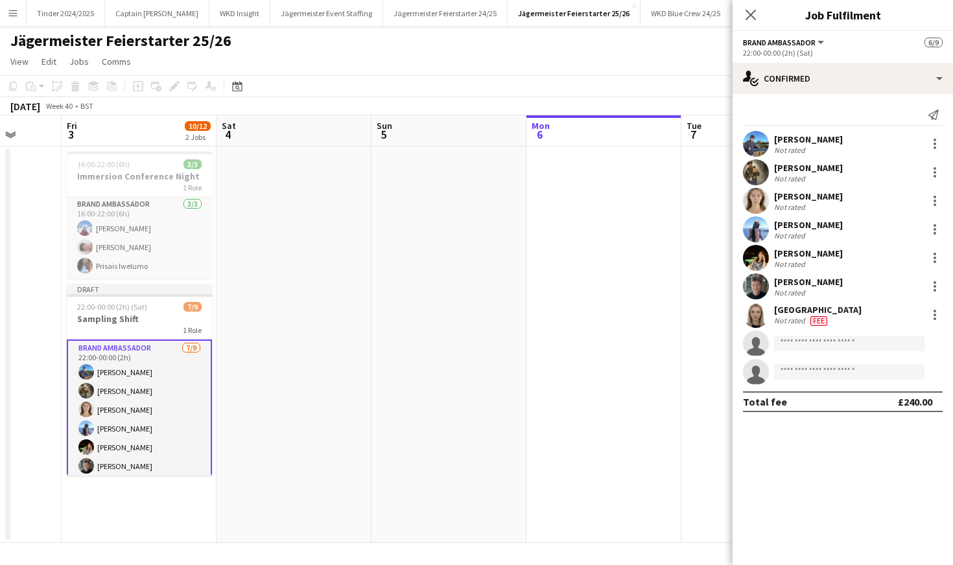
click at [846, 324] on div "Isla Annesley Not rated Fee" at bounding box center [843, 315] width 220 height 26
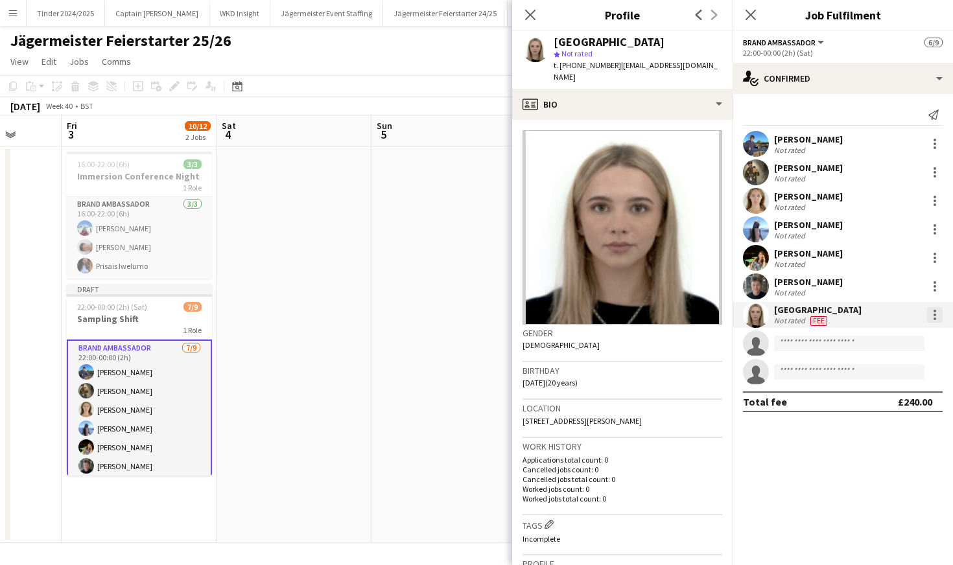
click at [936, 316] on div at bounding box center [935, 315] width 16 height 16
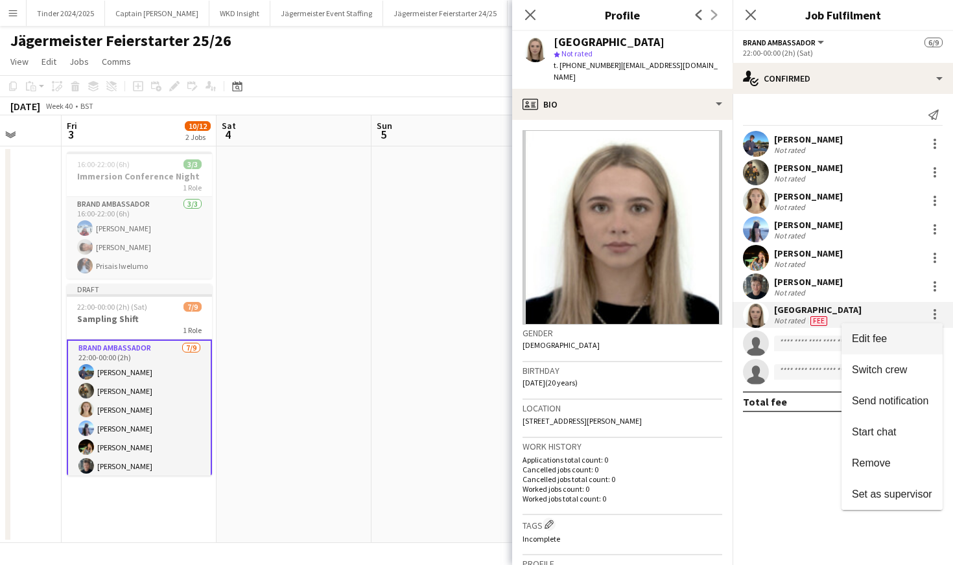
click at [892, 339] on span "Edit fee" at bounding box center [892, 339] width 80 height 12
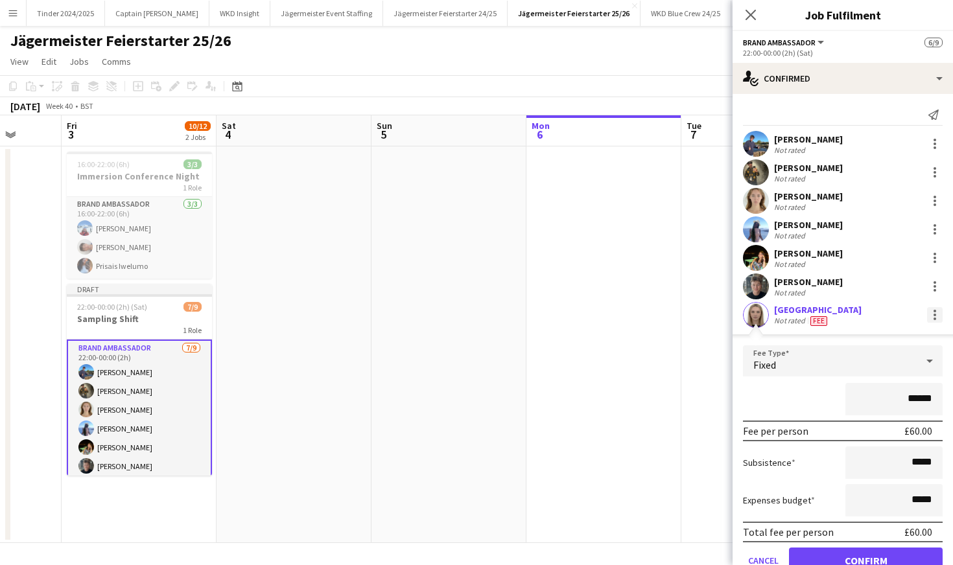
click at [934, 311] on div at bounding box center [935, 311] width 3 height 3
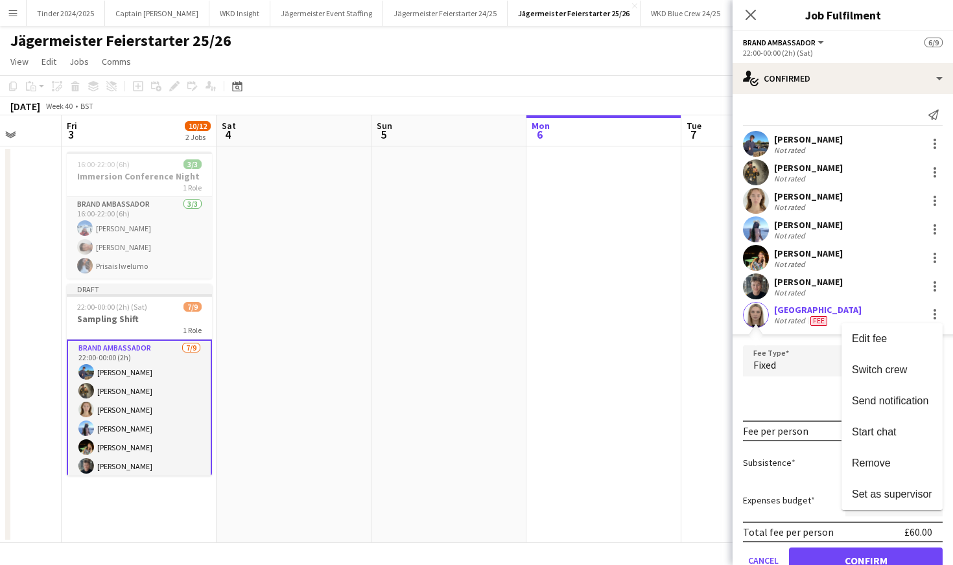
click at [873, 295] on div at bounding box center [476, 282] width 953 height 565
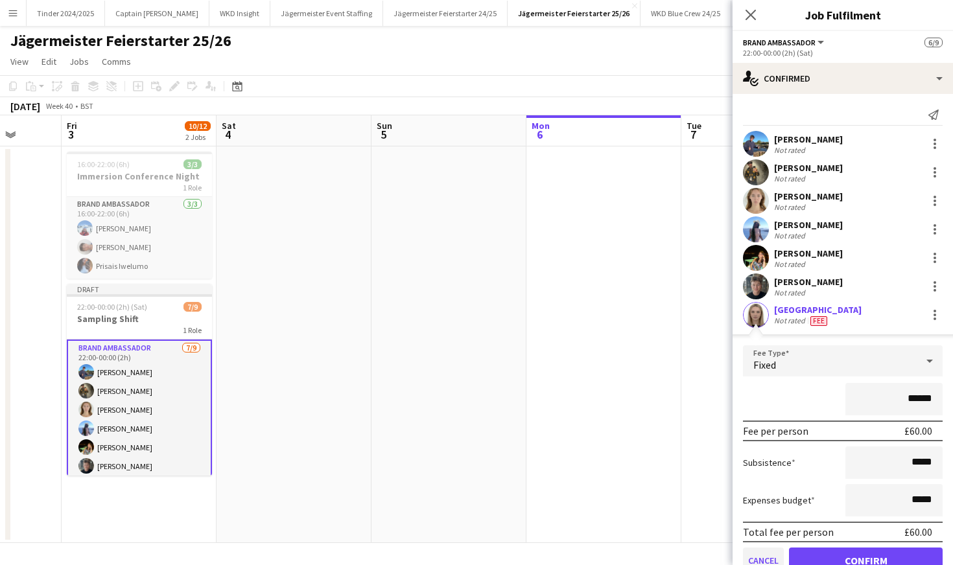
click at [750, 558] on button "Cancel" at bounding box center [763, 561] width 41 height 26
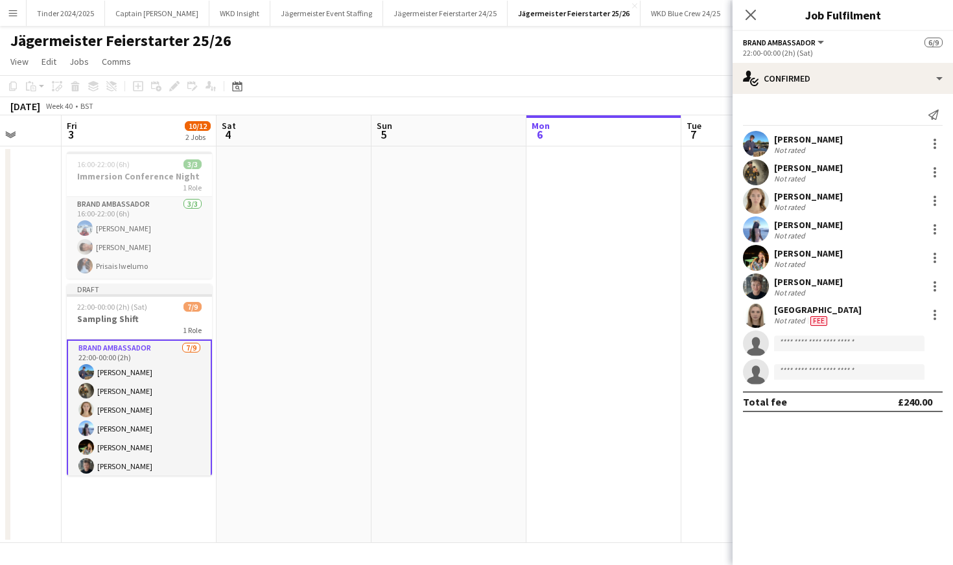
click at [825, 313] on div "[GEOGRAPHIC_DATA]" at bounding box center [818, 310] width 88 height 12
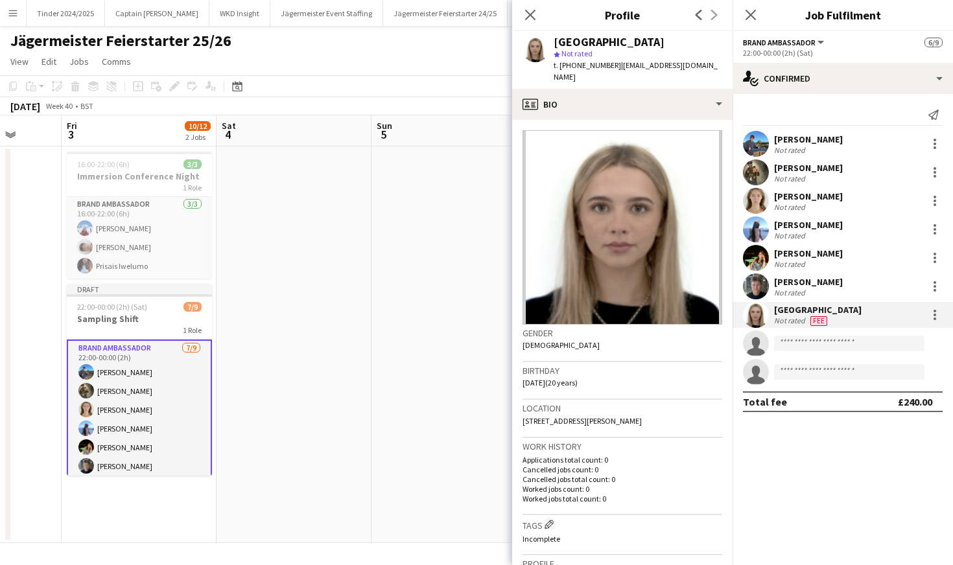
click at [825, 313] on div "[GEOGRAPHIC_DATA]" at bounding box center [818, 310] width 88 height 12
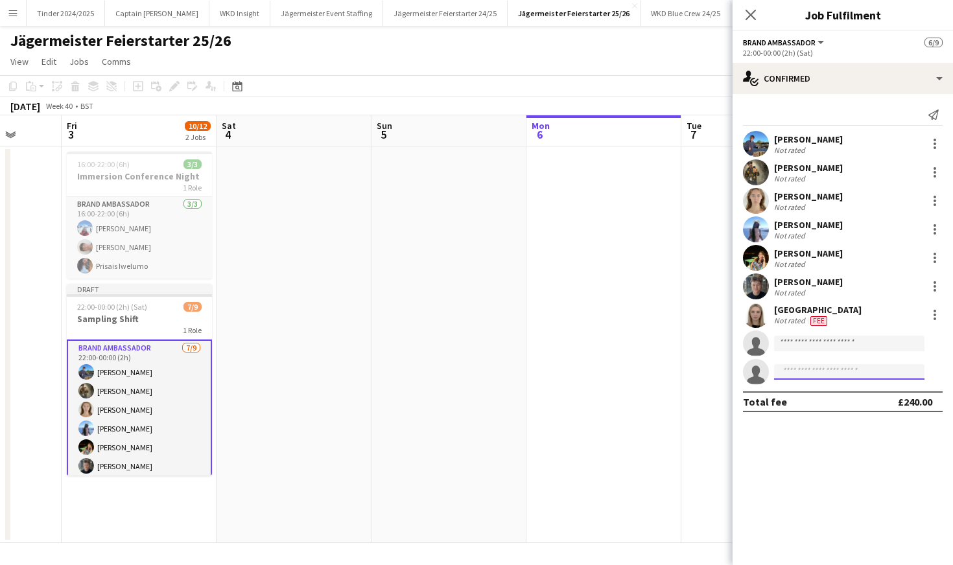
click at [837, 374] on input at bounding box center [849, 372] width 150 height 16
click at [836, 354] on app-invite-slot "single-neutral-actions" at bounding box center [843, 344] width 220 height 26
click at [844, 339] on input at bounding box center [849, 344] width 150 height 16
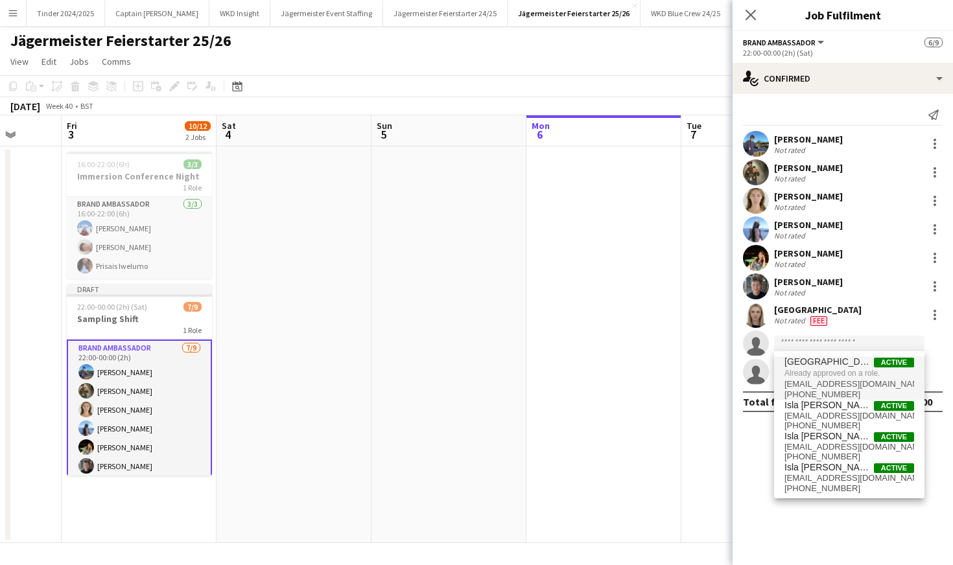
click at [930, 337] on form at bounding box center [856, 344] width 174 height 16
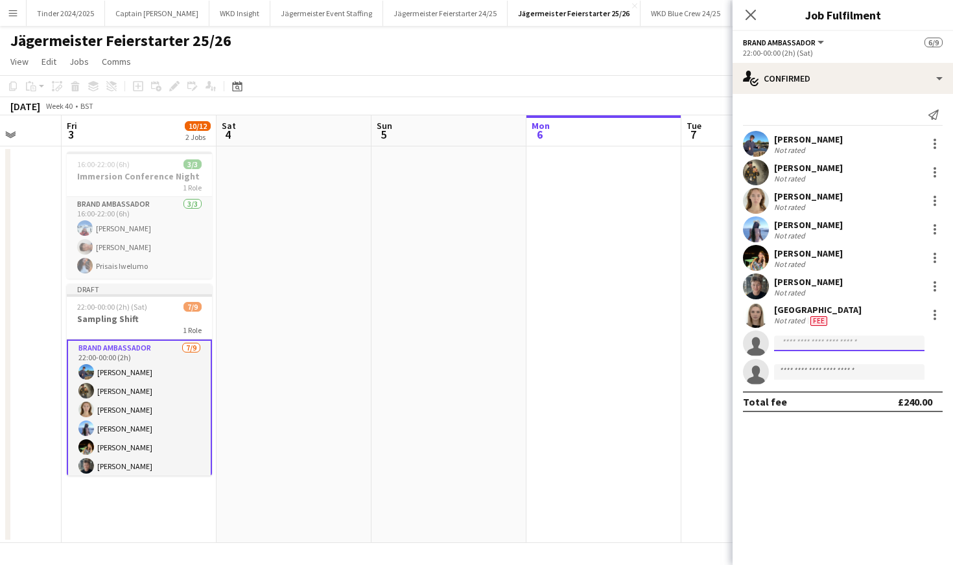
click at [847, 345] on input at bounding box center [849, 344] width 150 height 16
click at [845, 361] on div at bounding box center [849, 356] width 150 height 10
click at [836, 348] on input "*****" at bounding box center [849, 344] width 150 height 16
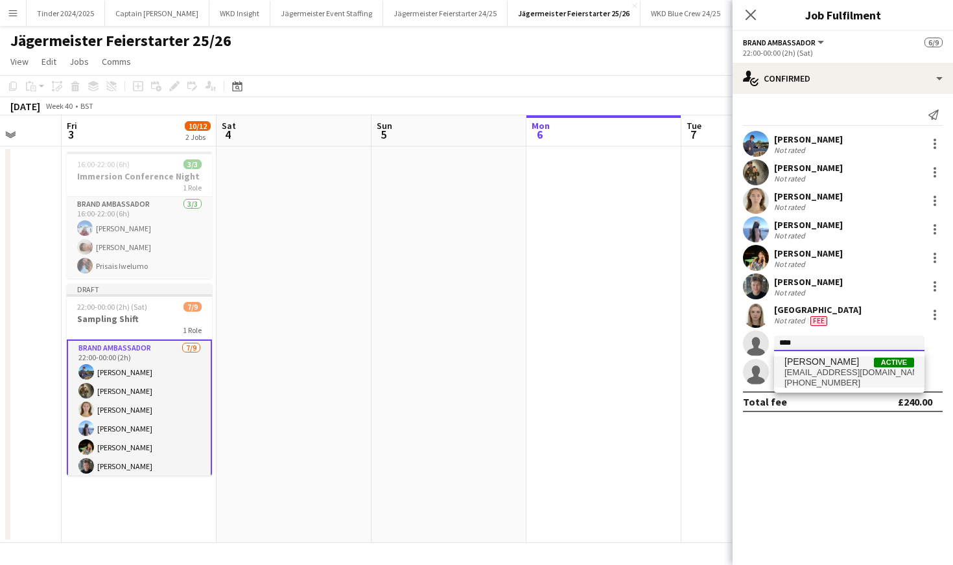
type input "****"
click at [833, 364] on span "[PERSON_NAME]" at bounding box center [822, 362] width 75 height 11
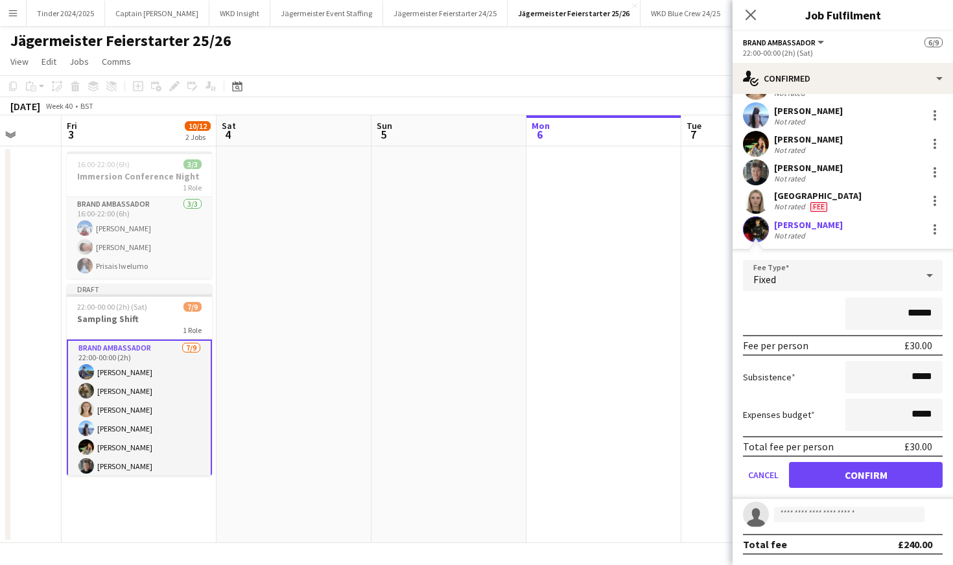
scroll to position [114, 0]
click at [844, 482] on button "Confirm" at bounding box center [866, 475] width 154 height 26
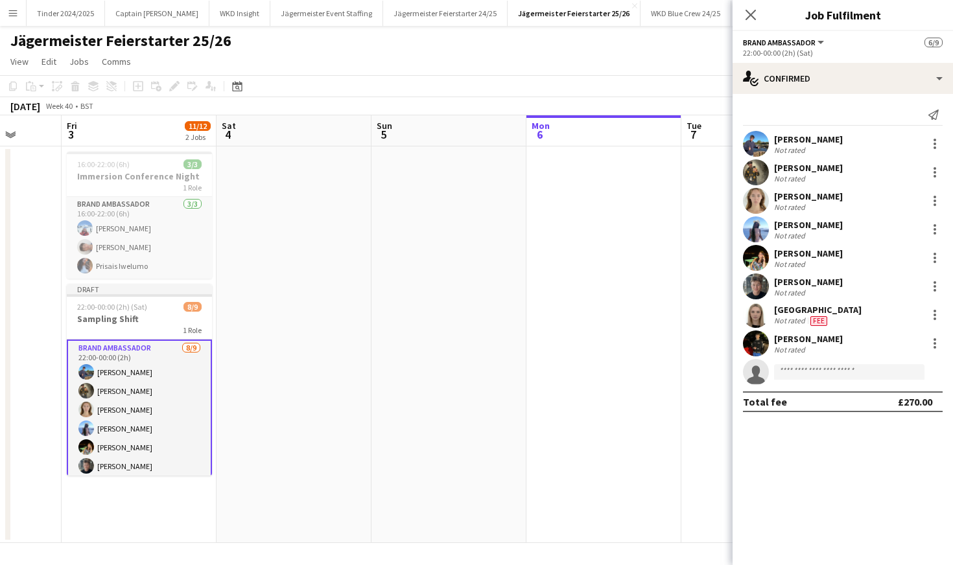
scroll to position [0, 0]
click at [822, 373] on input at bounding box center [849, 372] width 150 height 16
type input "*"
click at [584, 257] on app-date-cell at bounding box center [604, 345] width 155 height 397
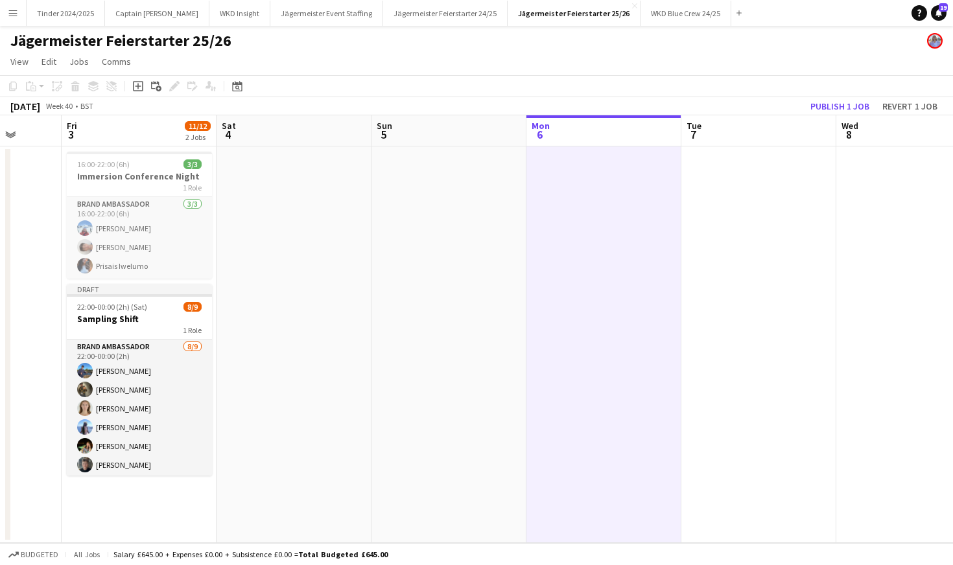
scroll to position [0, 403]
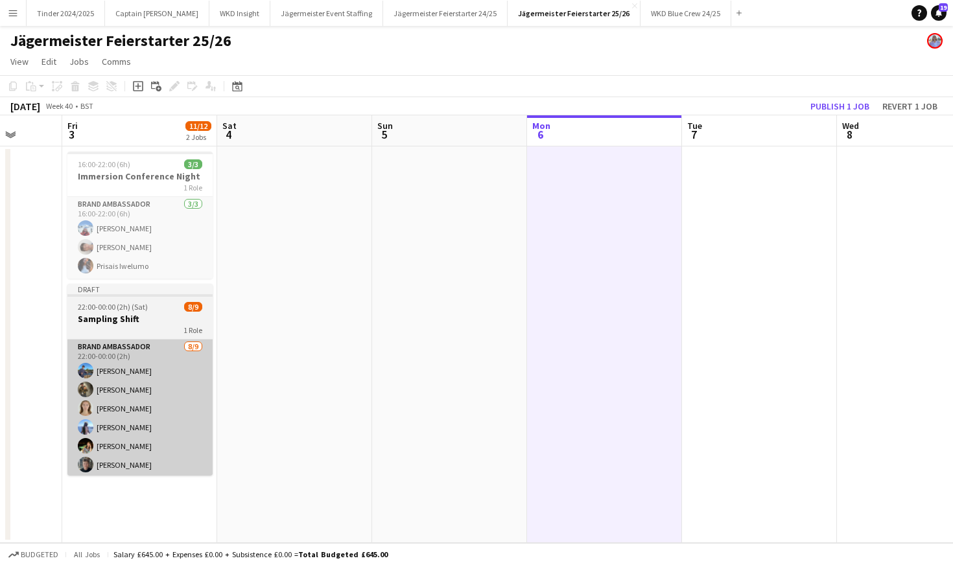
click at [160, 410] on app-card-role "Brand Ambassador [DATE] 22:00-00:00 (2h) [PERSON_NAME] [PERSON_NAME] [PERSON_NA…" at bounding box center [139, 437] width 145 height 195
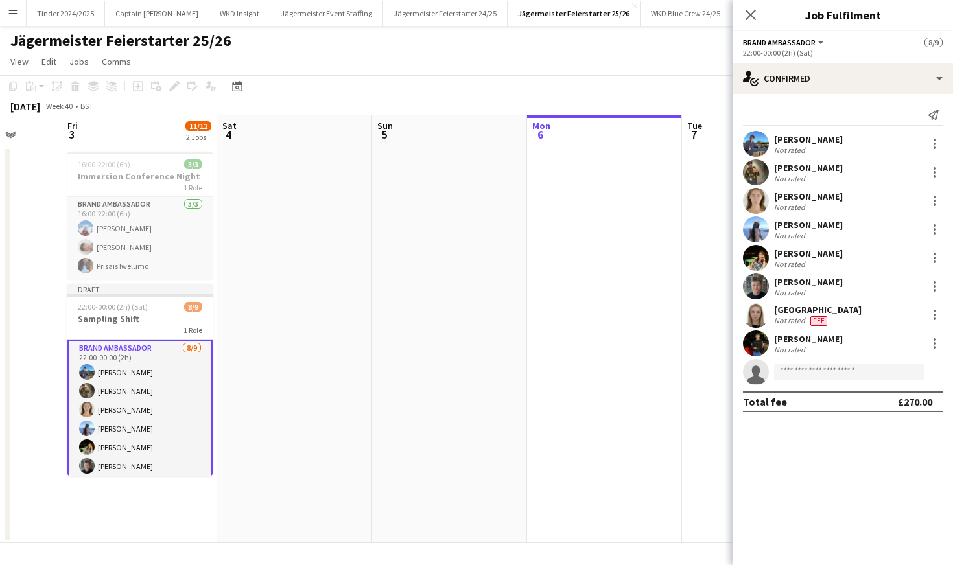
click at [373, 333] on app-date-cell at bounding box center [449, 345] width 155 height 397
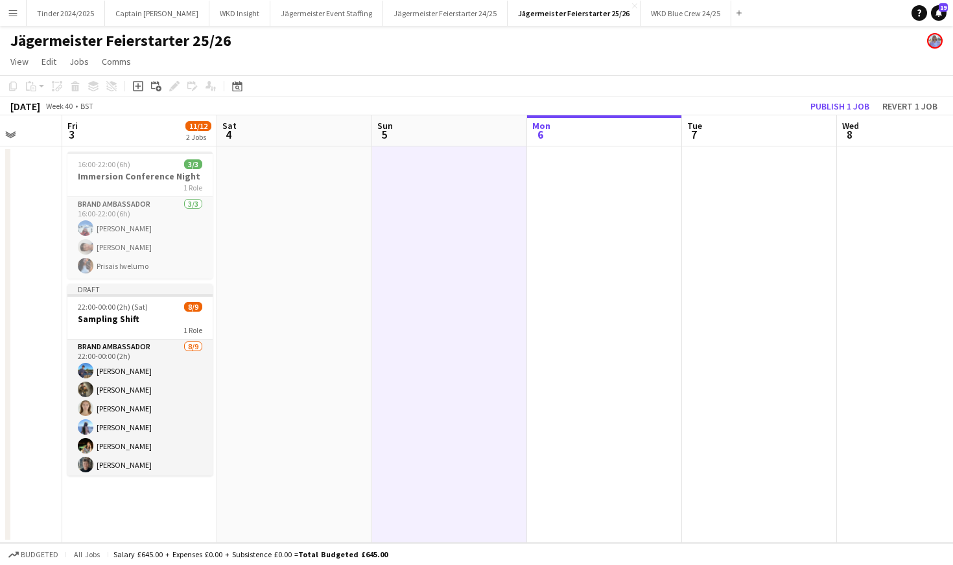
click at [6, 28] on div "Jägermeister Feierstarter 25/26" at bounding box center [476, 38] width 953 height 25
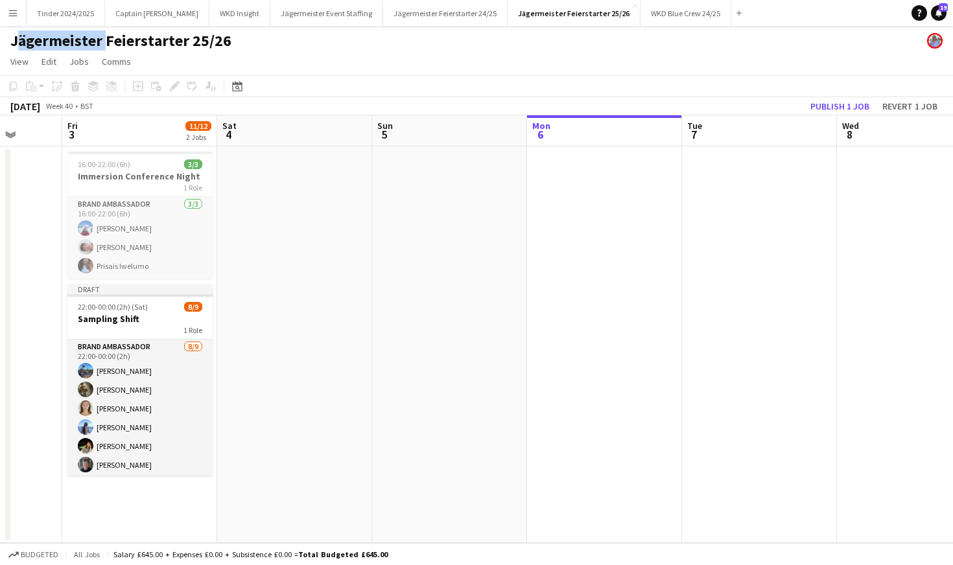
click at [6, 27] on div "Jägermeister Feierstarter 25/26" at bounding box center [476, 38] width 953 height 25
click at [5, 24] on button "Menu" at bounding box center [13, 13] width 26 height 26
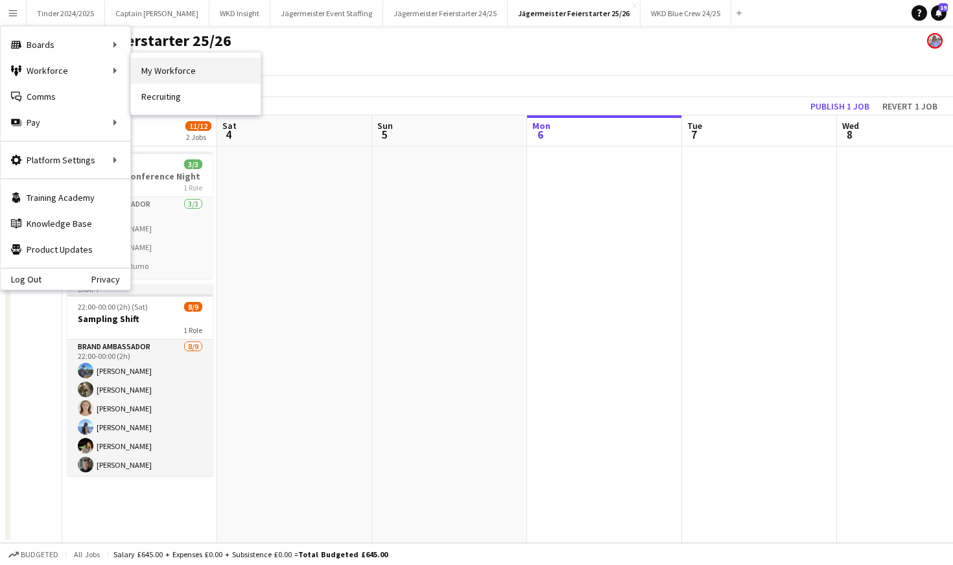
click at [171, 74] on link "My Workforce" at bounding box center [196, 71] width 130 height 26
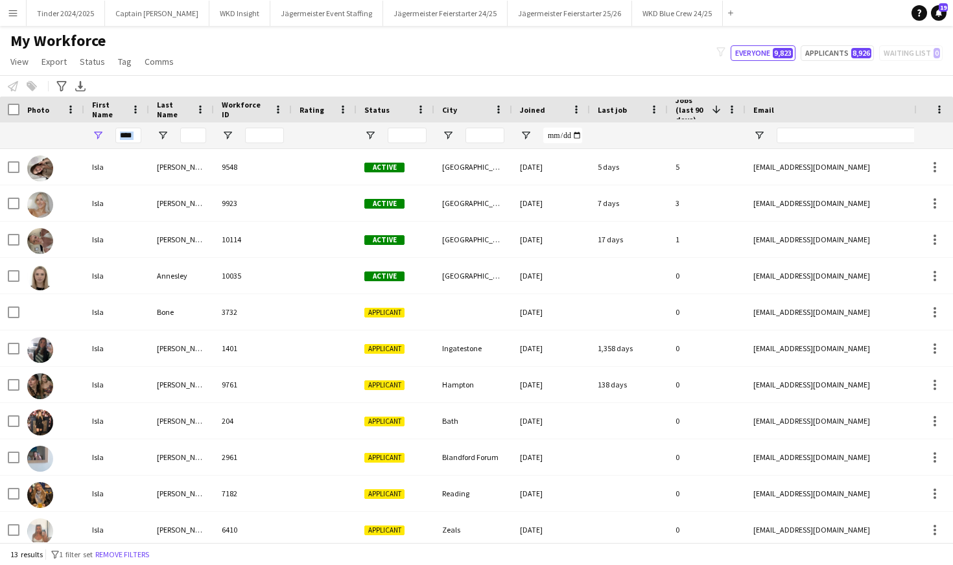
drag, startPoint x: 143, startPoint y: 134, endPoint x: 134, endPoint y: 134, distance: 9.7
click at [134, 134] on div "****" at bounding box center [116, 136] width 65 height 26
drag, startPoint x: 134, startPoint y: 134, endPoint x: 110, endPoint y: 134, distance: 23.4
click at [110, 134] on div "****" at bounding box center [116, 136] width 65 height 26
type input "*"
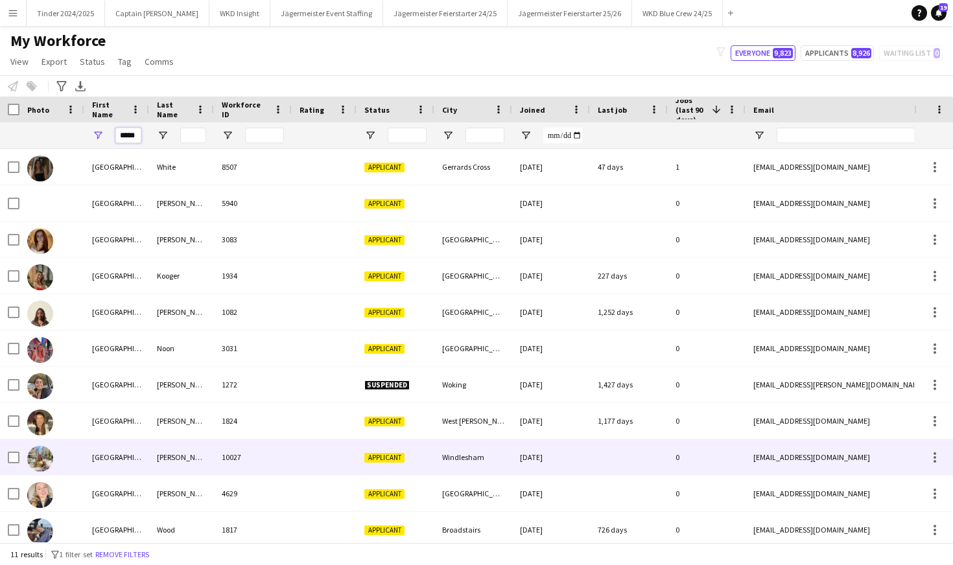
type input "*****"
click at [179, 462] on div "[PERSON_NAME]" at bounding box center [181, 458] width 65 height 36
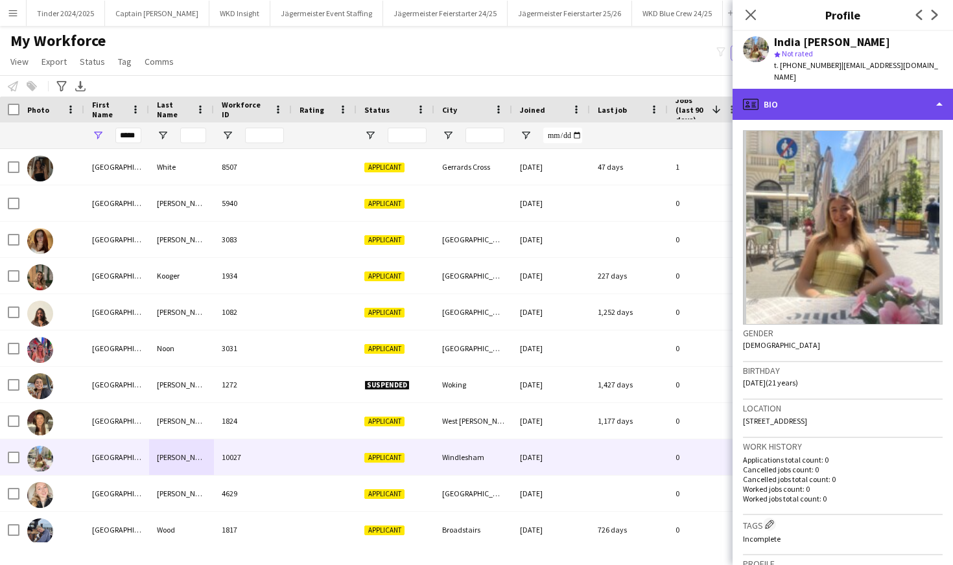
click at [940, 99] on div "profile Bio" at bounding box center [843, 104] width 220 height 31
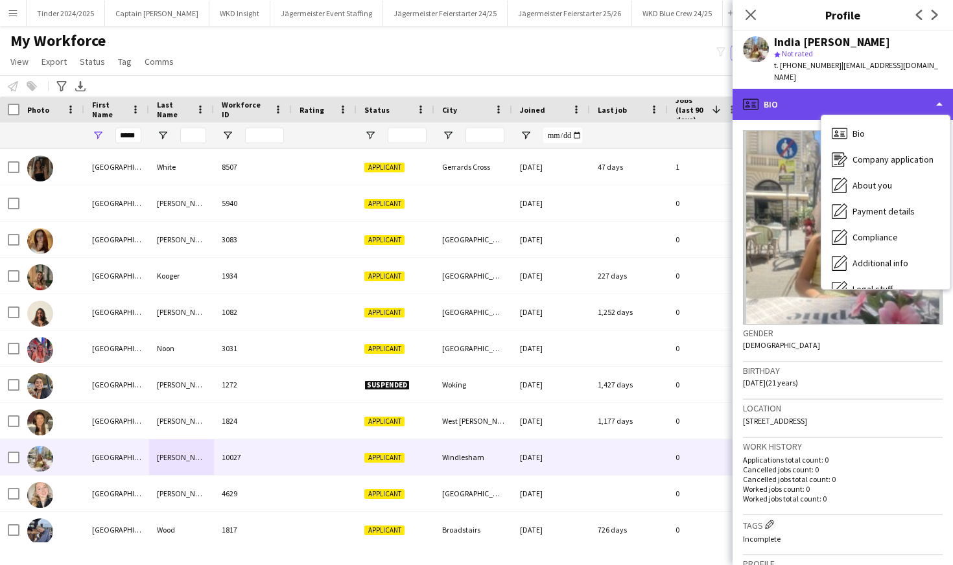
click at [940, 99] on div "profile Bio" at bounding box center [843, 104] width 220 height 31
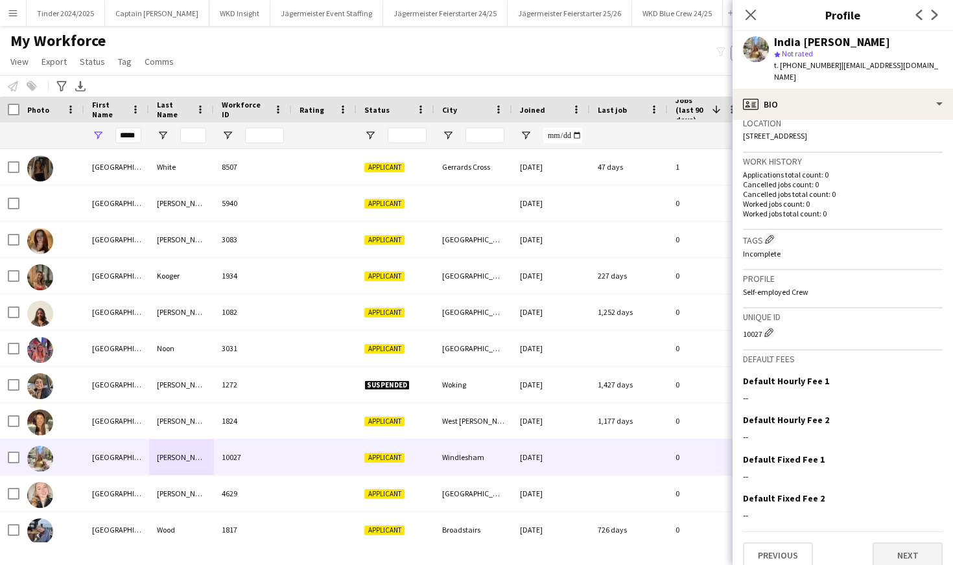
scroll to position [285, 0]
click at [906, 543] on button "Next" at bounding box center [908, 556] width 70 height 26
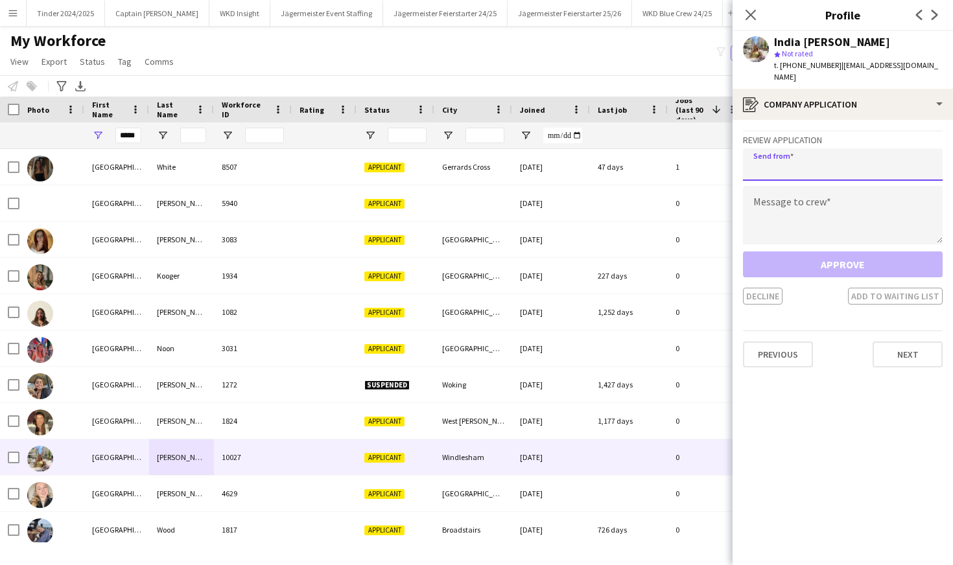
click at [822, 161] on input "email" at bounding box center [843, 164] width 200 height 32
type input "**********"
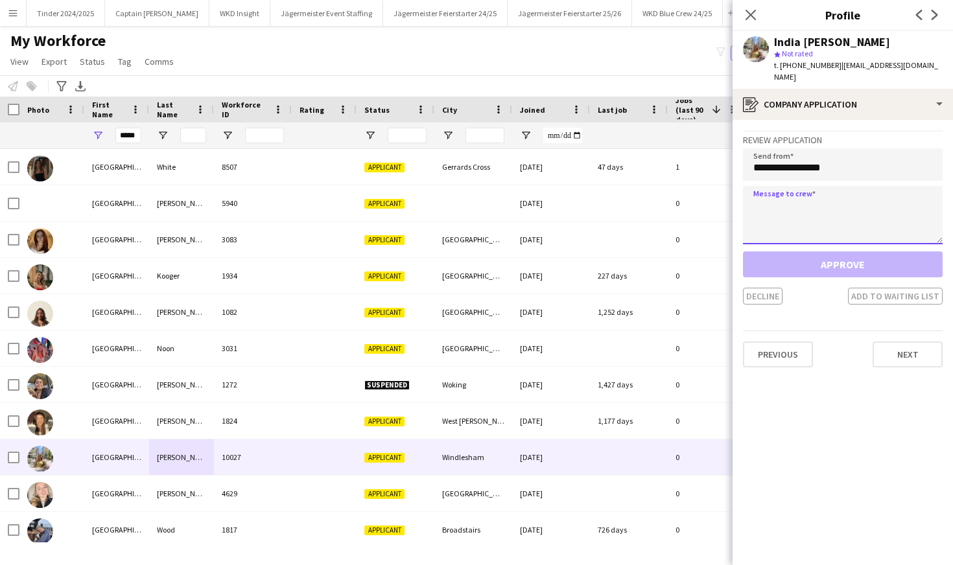
click at [818, 186] on textarea at bounding box center [843, 215] width 200 height 58
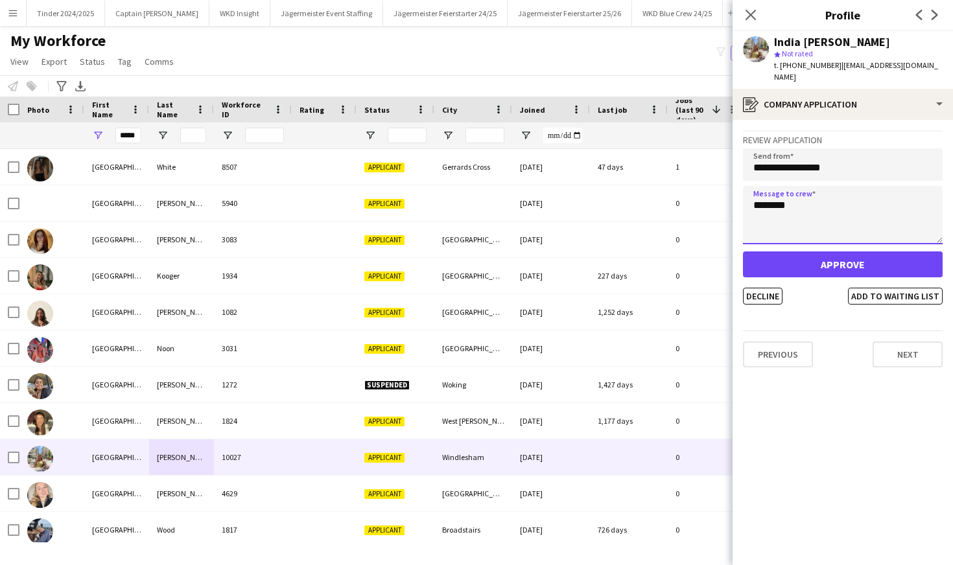
type textarea "********"
drag, startPoint x: 864, startPoint y: 158, endPoint x: 810, endPoint y: 159, distance: 53.8
click at [810, 159] on input "**********" at bounding box center [843, 164] width 200 height 32
type input "**********"
click at [794, 253] on button "Approve" at bounding box center [843, 265] width 200 height 26
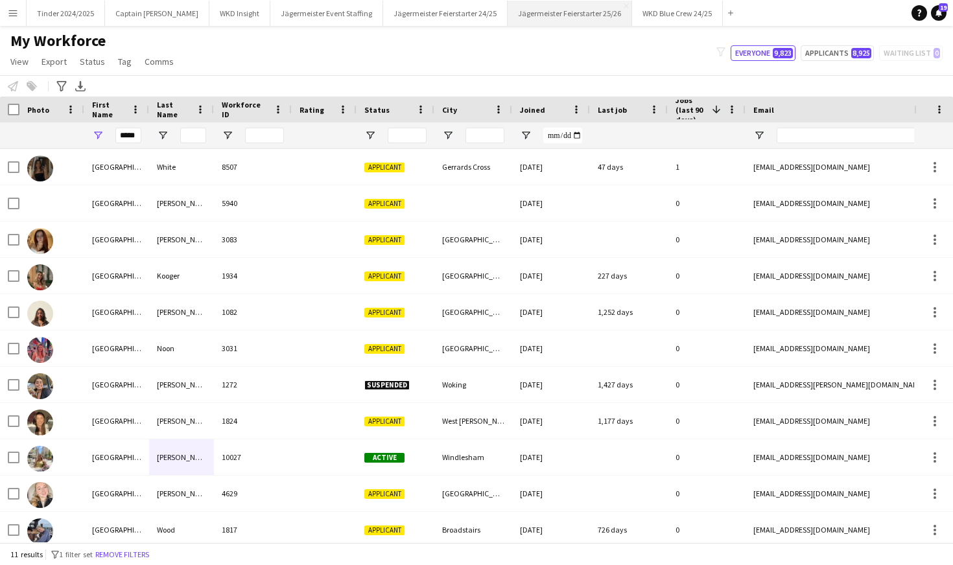
click at [558, 23] on button "Jägermeister Feierstarter 25/26 Close" at bounding box center [570, 13] width 124 height 25
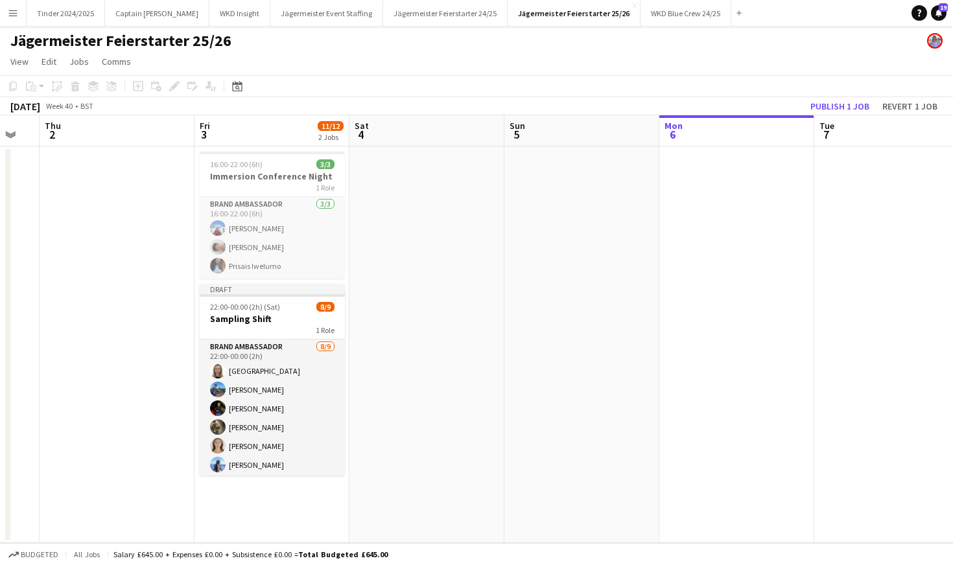
scroll to position [0, 312]
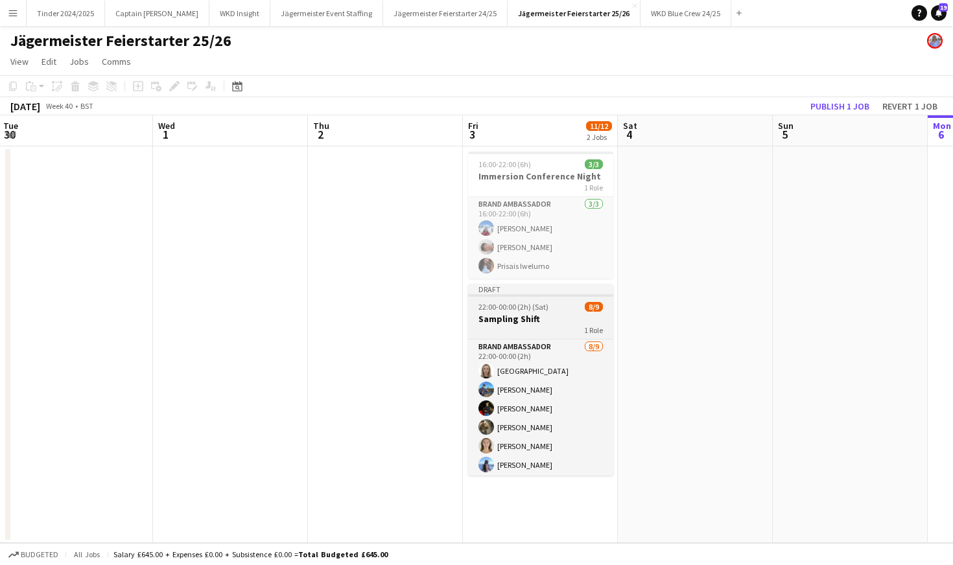
click at [546, 339] on div "Brand Ambassador [DATE] 22:00-00:00 (2h) Isla Annesley [PERSON_NAME] [PERSON_NA…" at bounding box center [540, 407] width 145 height 137
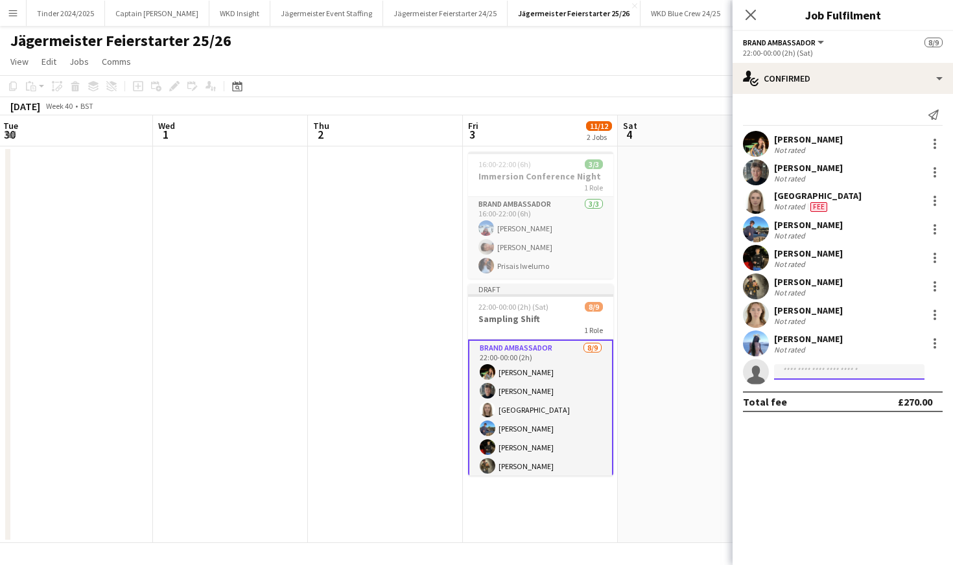
click at [816, 376] on input at bounding box center [849, 372] width 150 height 16
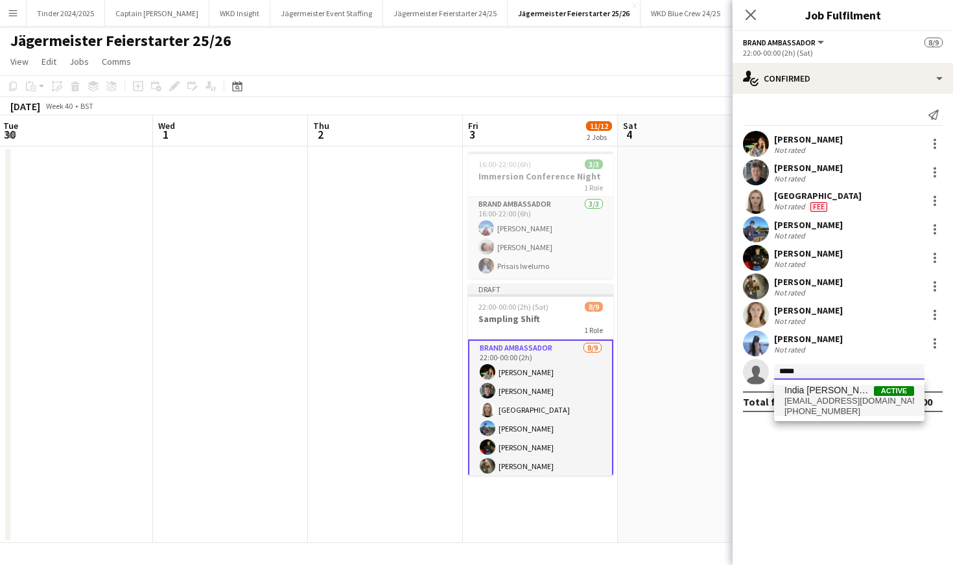
type input "*****"
click at [841, 392] on span "India [PERSON_NAME]" at bounding box center [829, 390] width 89 height 11
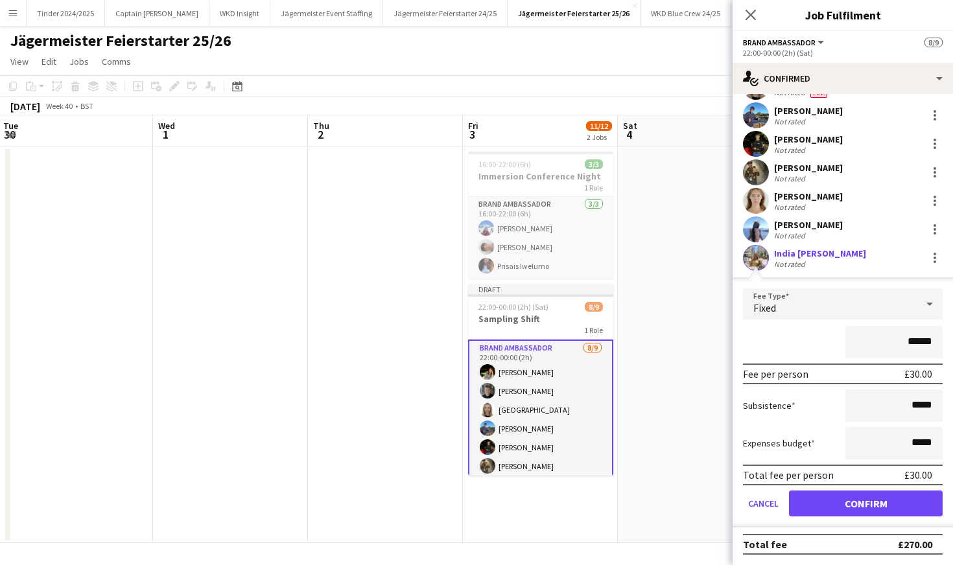
scroll to position [114, 0]
click at [858, 492] on button "Confirm" at bounding box center [866, 504] width 154 height 26
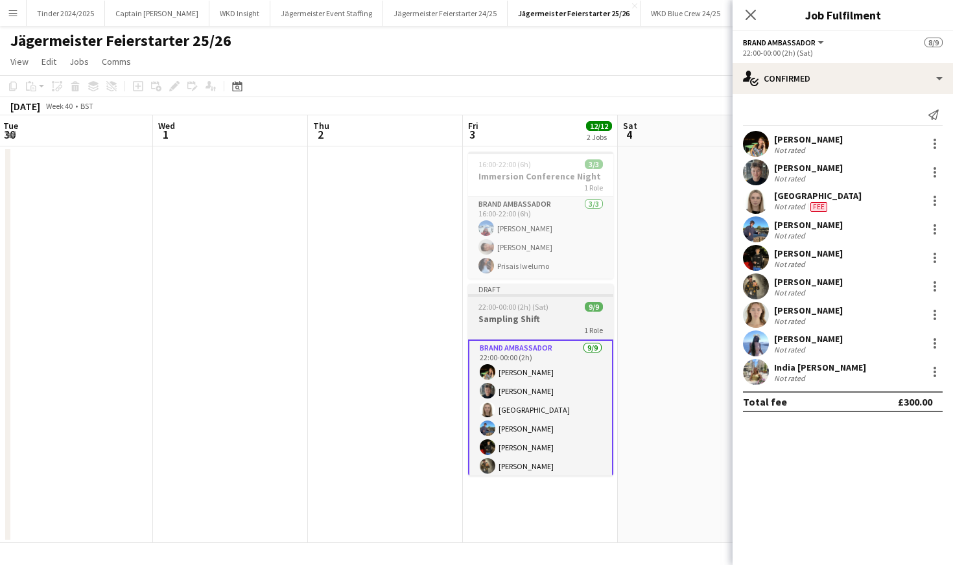
click at [551, 323] on h3 "Sampling Shift" at bounding box center [540, 319] width 145 height 12
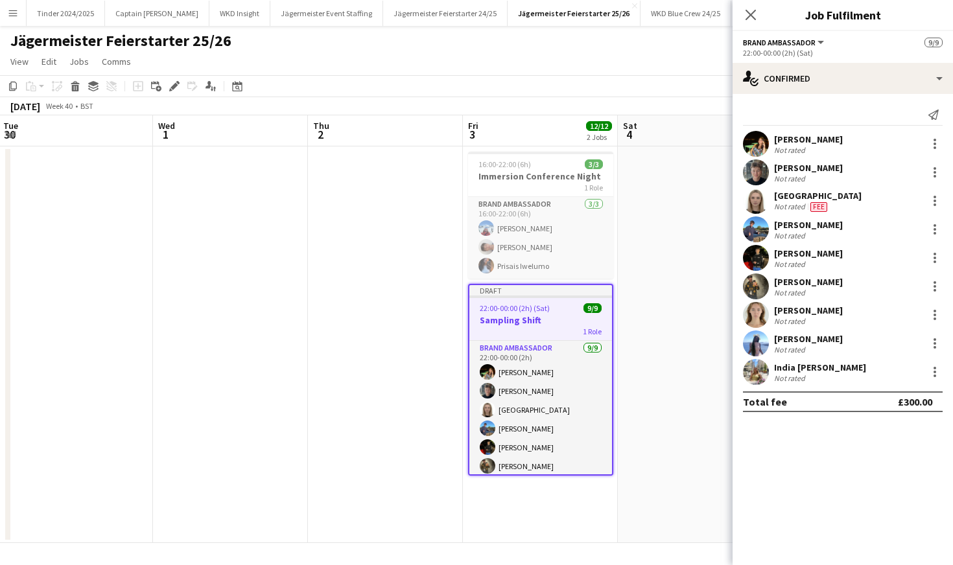
click at [629, 73] on app-page-menu "View Day view expanded Day view collapsed Month view Date picker Jump to [DATE]…" at bounding box center [476, 63] width 953 height 25
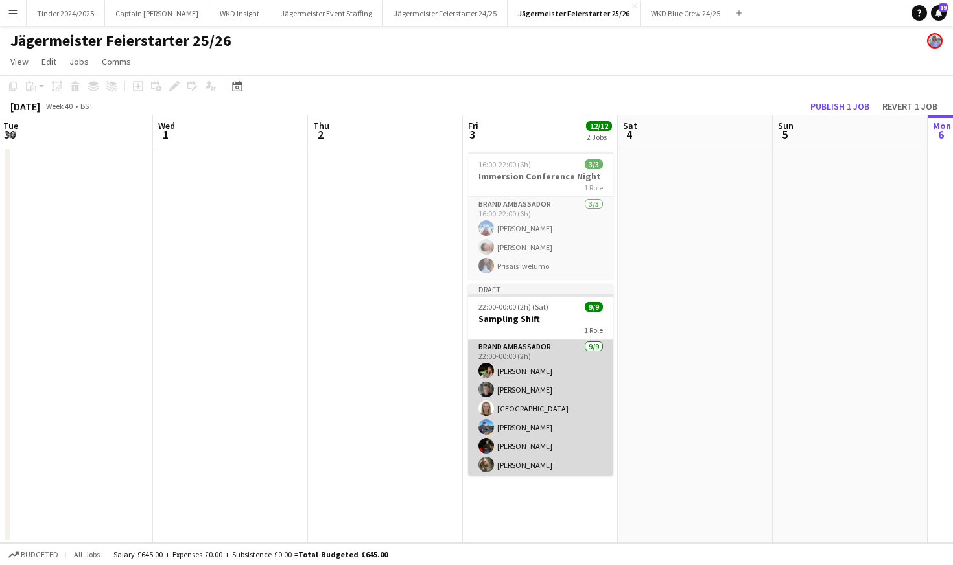
click at [567, 368] on app-card-role "Brand Ambassador [DATE] 22:00-00:00 (2h) [PERSON_NAME] [PERSON_NAME] Isla Annes…" at bounding box center [540, 437] width 145 height 195
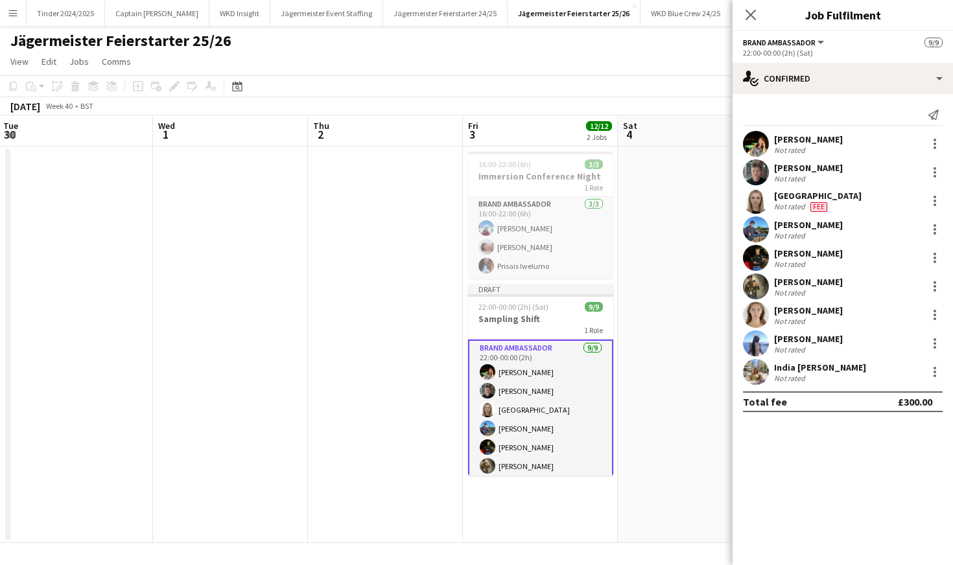
click at [692, 44] on div "Jägermeister Feierstarter 25/26" at bounding box center [476, 38] width 953 height 25
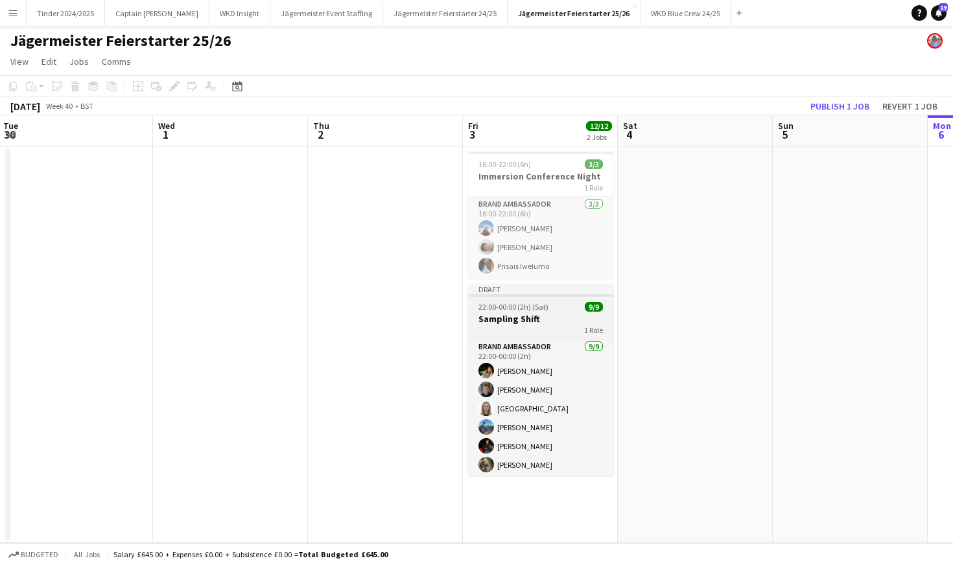
click at [550, 311] on div "22:00-00:00 (2h) (Sat) 9/9" at bounding box center [540, 307] width 145 height 10
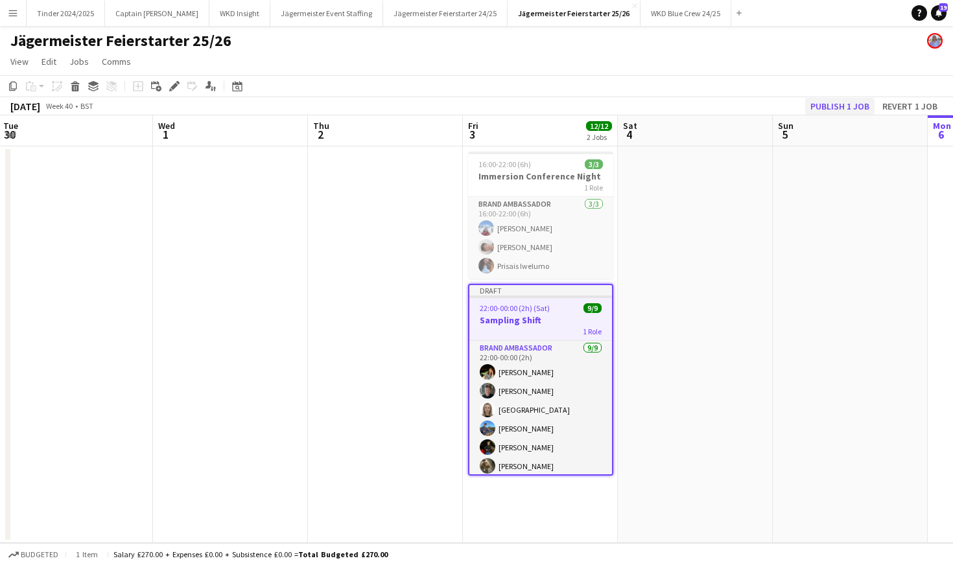
click at [831, 108] on button "Publish 1 job" at bounding box center [839, 106] width 69 height 17
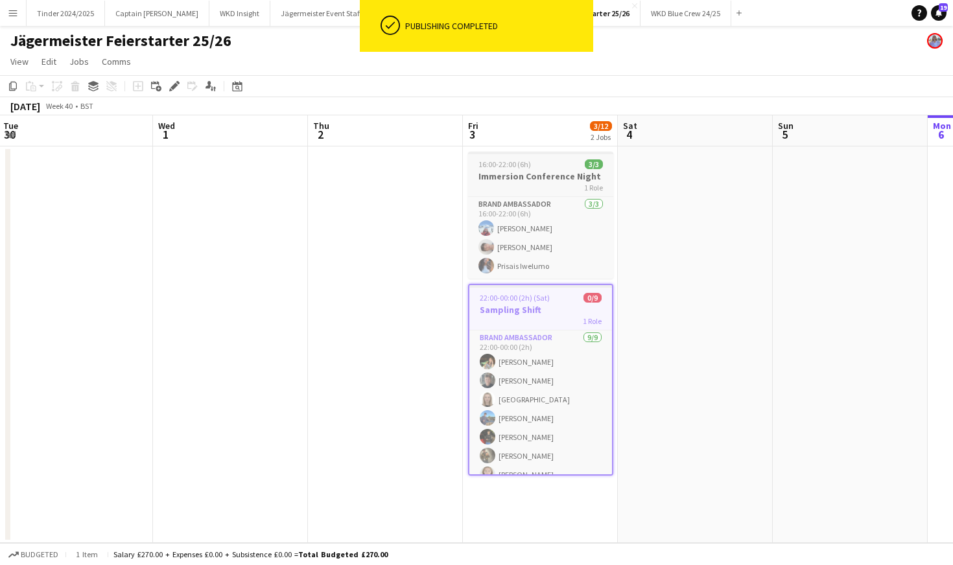
click at [528, 153] on div at bounding box center [540, 153] width 145 height 3
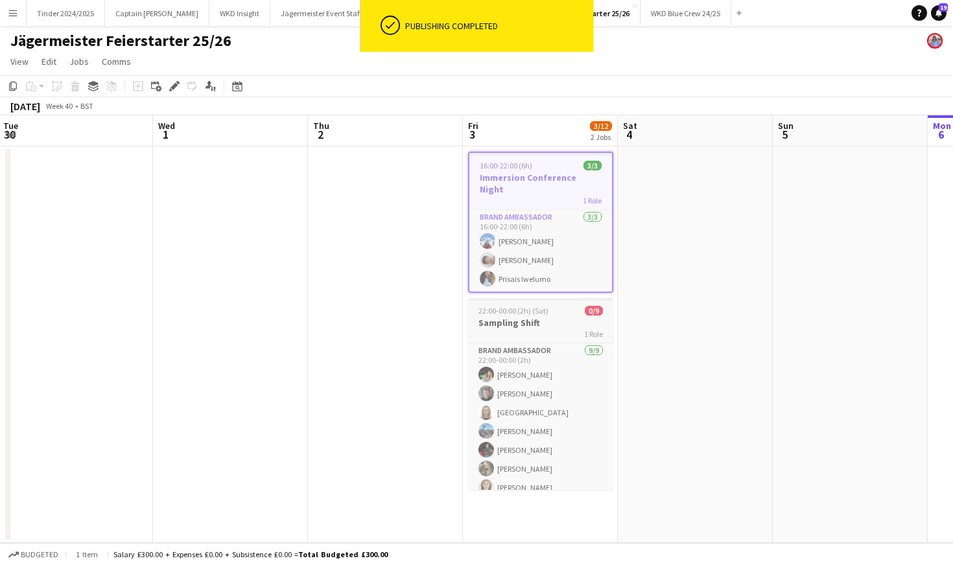
click at [542, 329] on div "1 Role" at bounding box center [540, 334] width 145 height 10
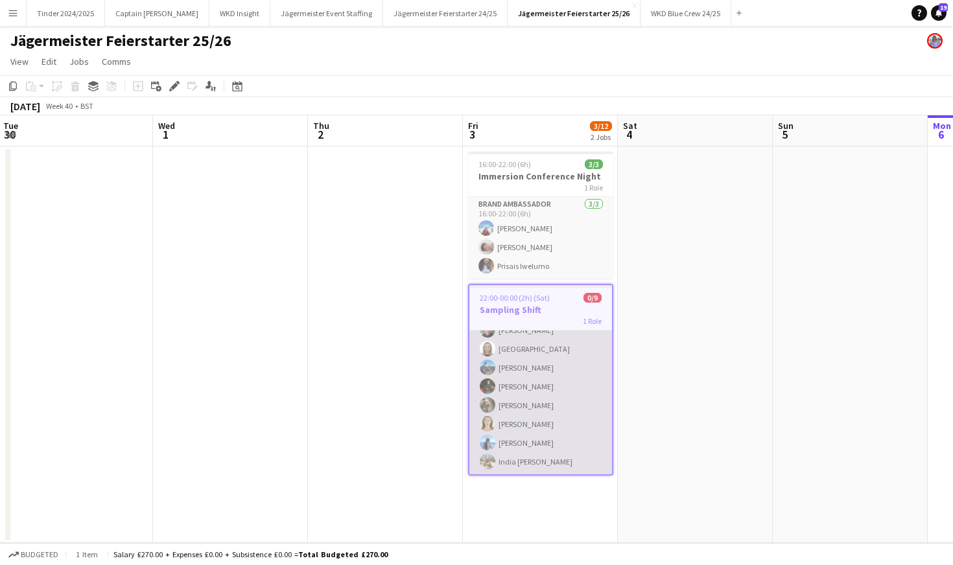
scroll to position [3, 0]
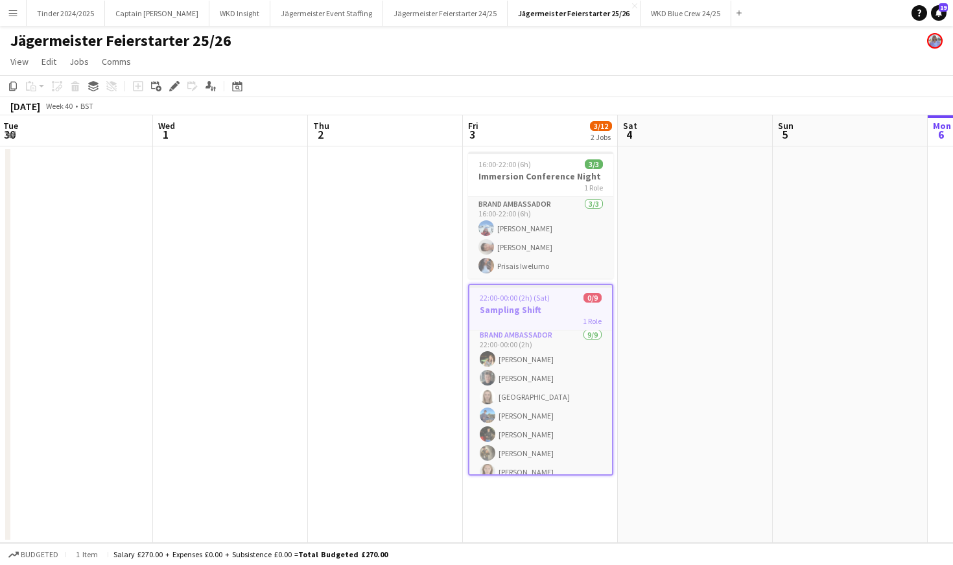
click at [661, 226] on app-date-cell at bounding box center [695, 345] width 155 height 397
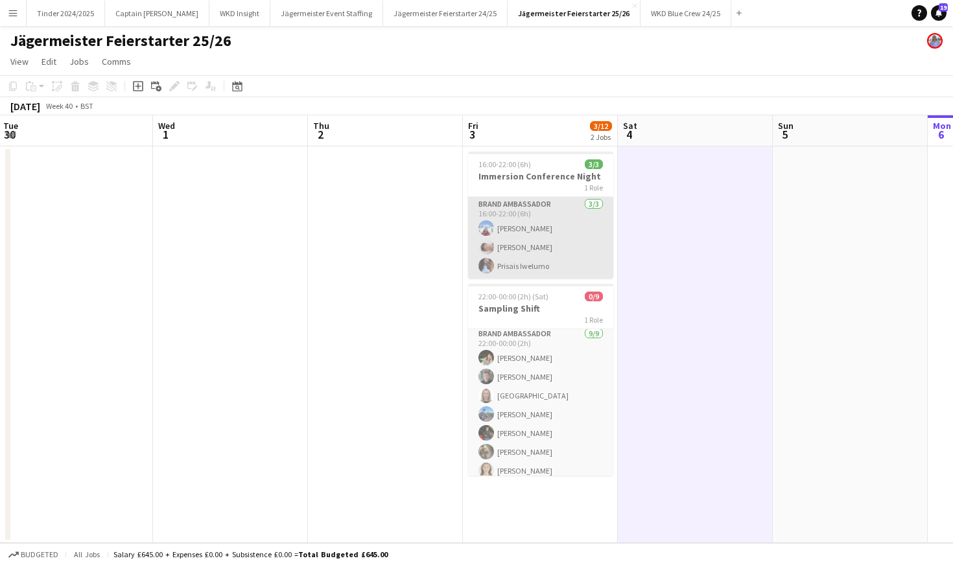
click at [541, 253] on app-card-role "Brand Ambassador [DATE] 16:00-22:00 (6h) [PERSON_NAME] [PERSON_NAME] Iwelumo" at bounding box center [540, 238] width 145 height 82
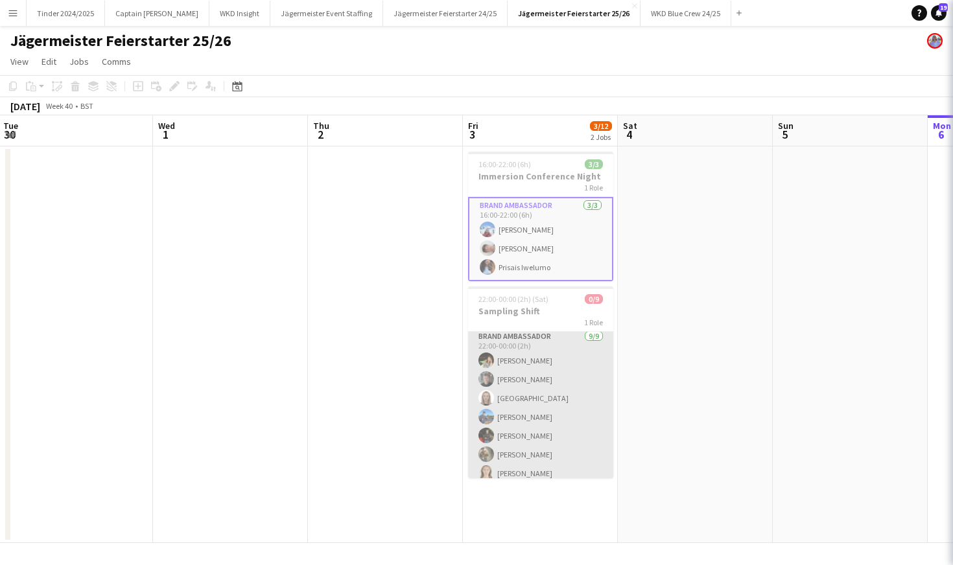
click at [539, 342] on app-card-role "Brand Ambassador [DATE] 22:00-00:00 (2h) [PERSON_NAME] [PERSON_NAME] Isla Annes…" at bounding box center [540, 426] width 145 height 195
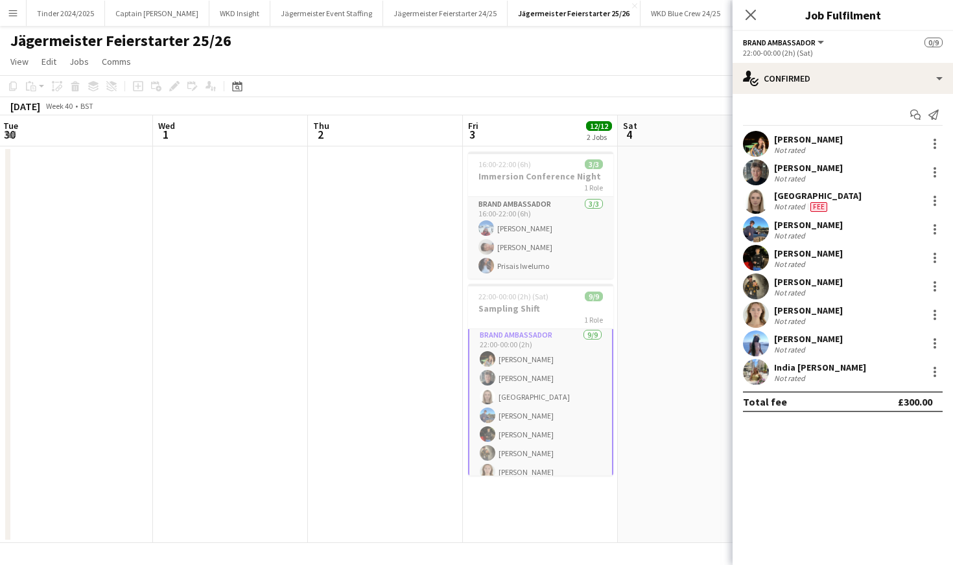
click at [621, 78] on app-toolbar "Copy Paste Paste Command V Paste with crew Command Shift V Paste linked Job [GE…" at bounding box center [476, 86] width 953 height 22
